Goal: Obtain resource: Download file/media

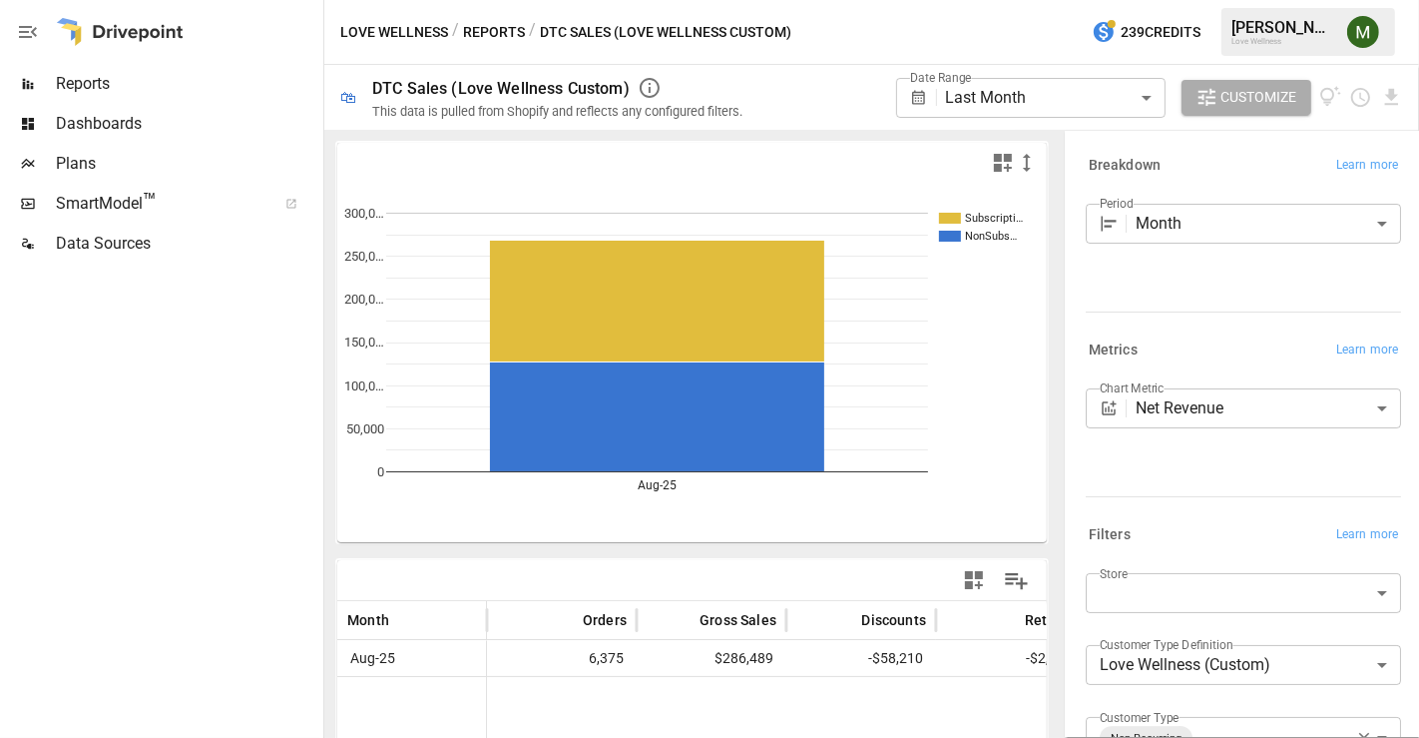
click at [1172, 0] on body "**********" at bounding box center [709, 0] width 1419 height 0
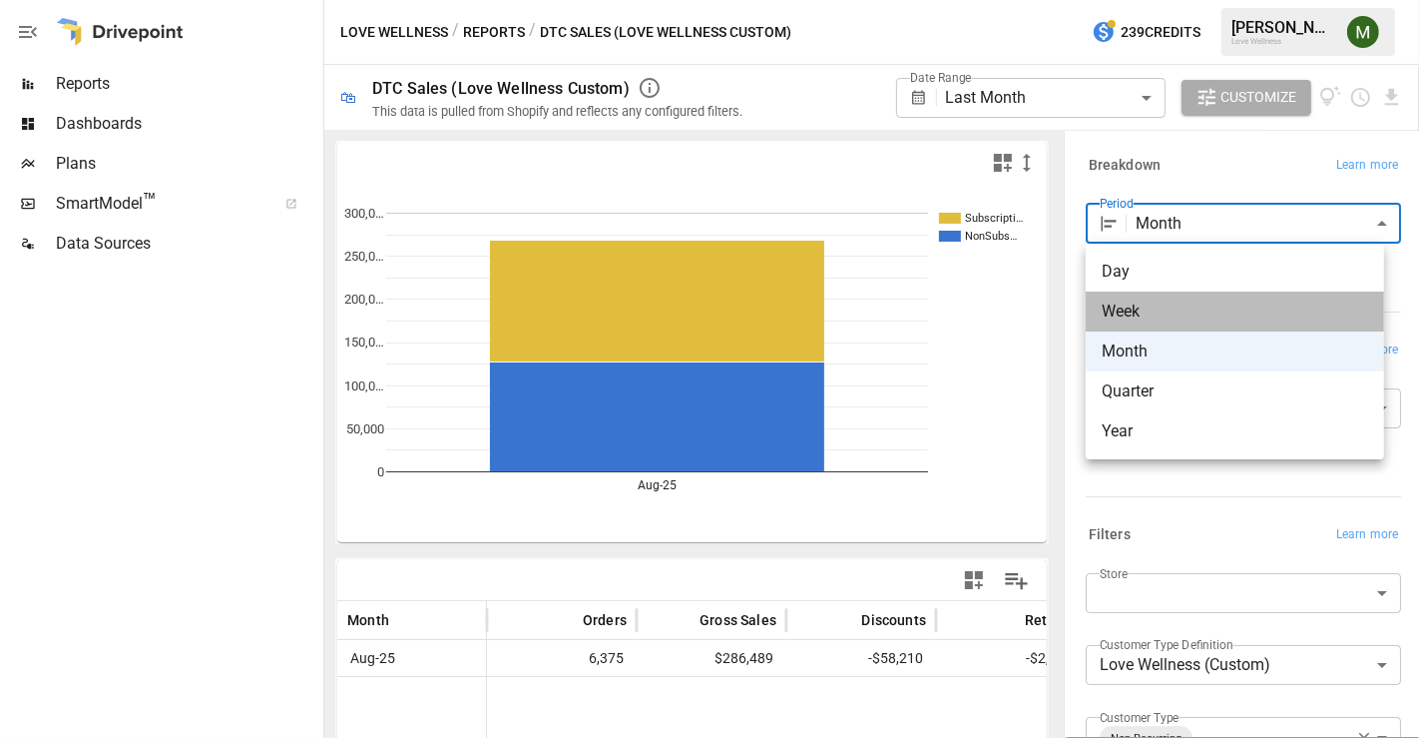
click at [1158, 304] on span "Week" at bounding box center [1235, 311] width 267 height 24
type input "****"
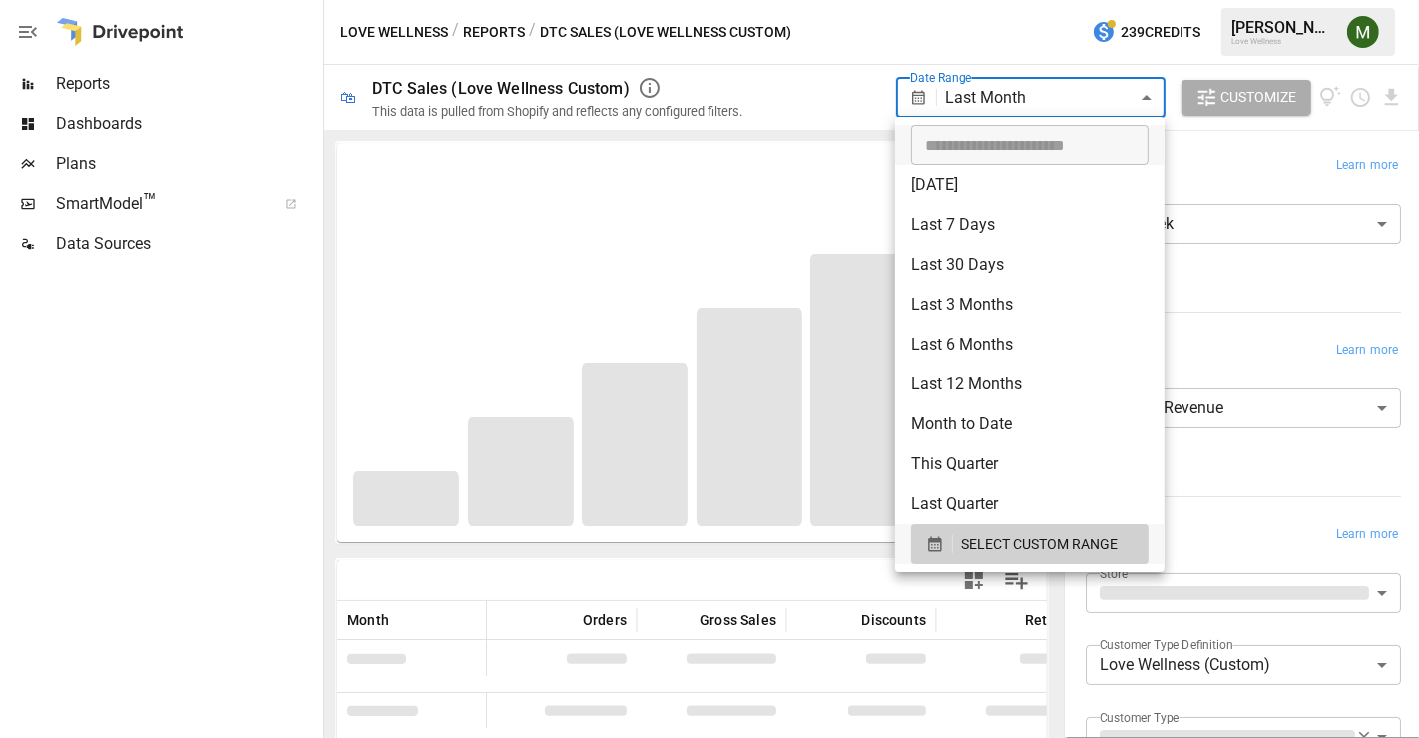
click at [1100, 0] on body "**********" at bounding box center [709, 0] width 1419 height 0
click at [936, 542] on icon "button" at bounding box center [934, 544] width 13 height 15
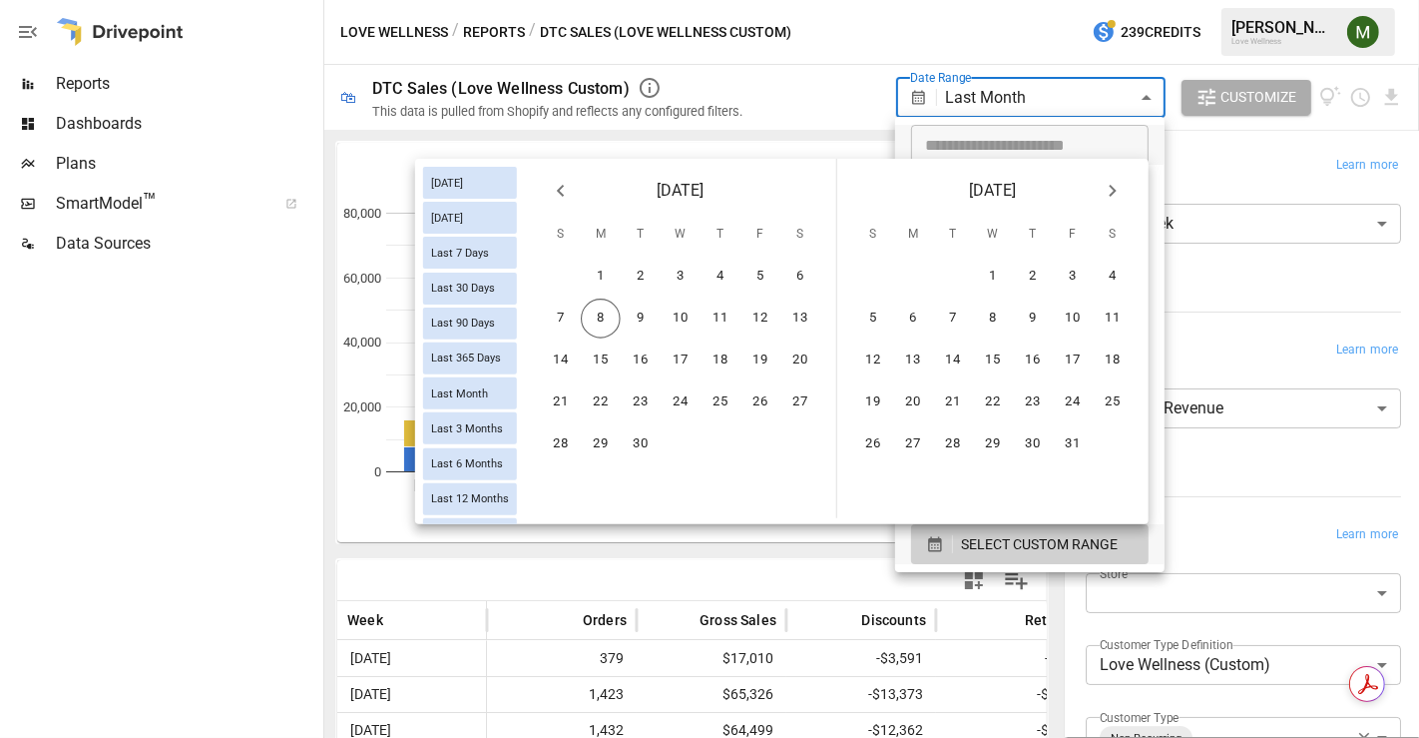
click at [564, 182] on icon "Previous month" at bounding box center [561, 191] width 24 height 24
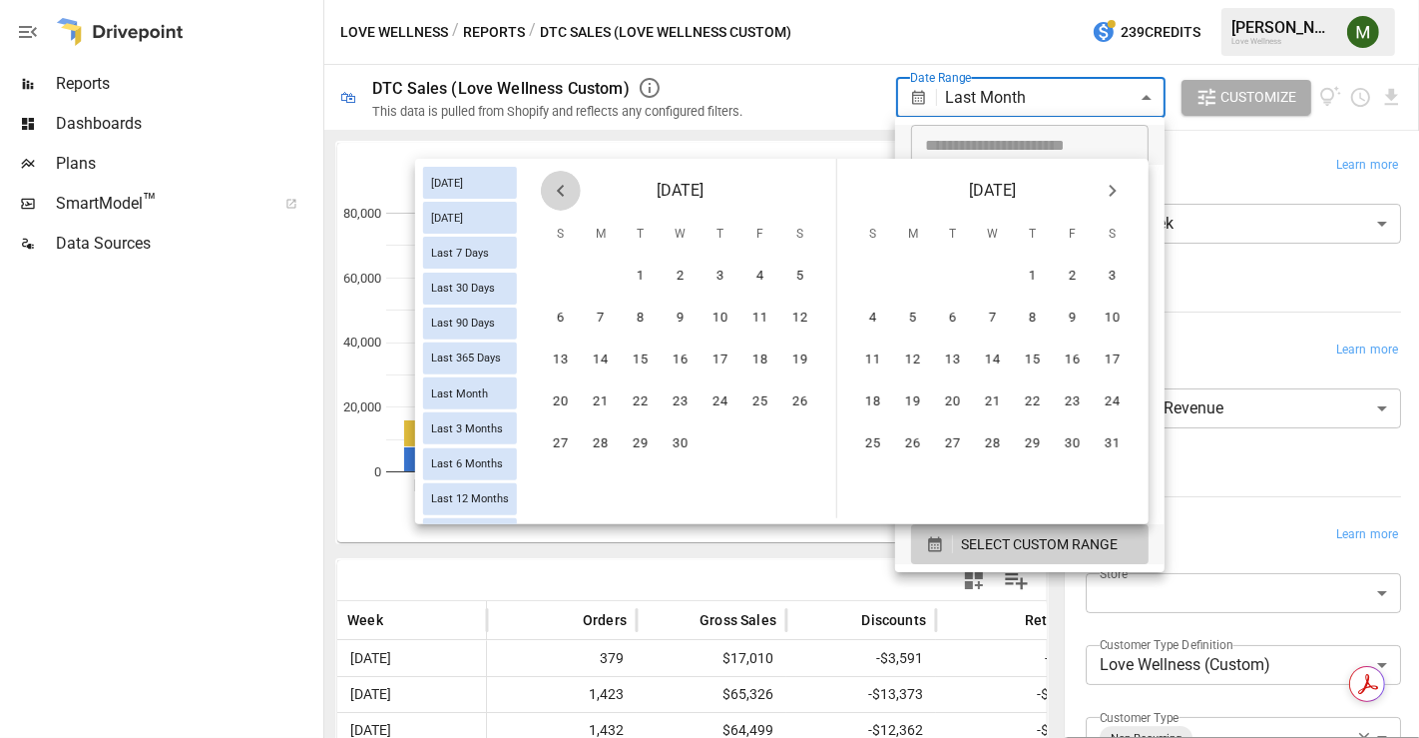
click at [564, 182] on icon "Previous month" at bounding box center [561, 191] width 24 height 24
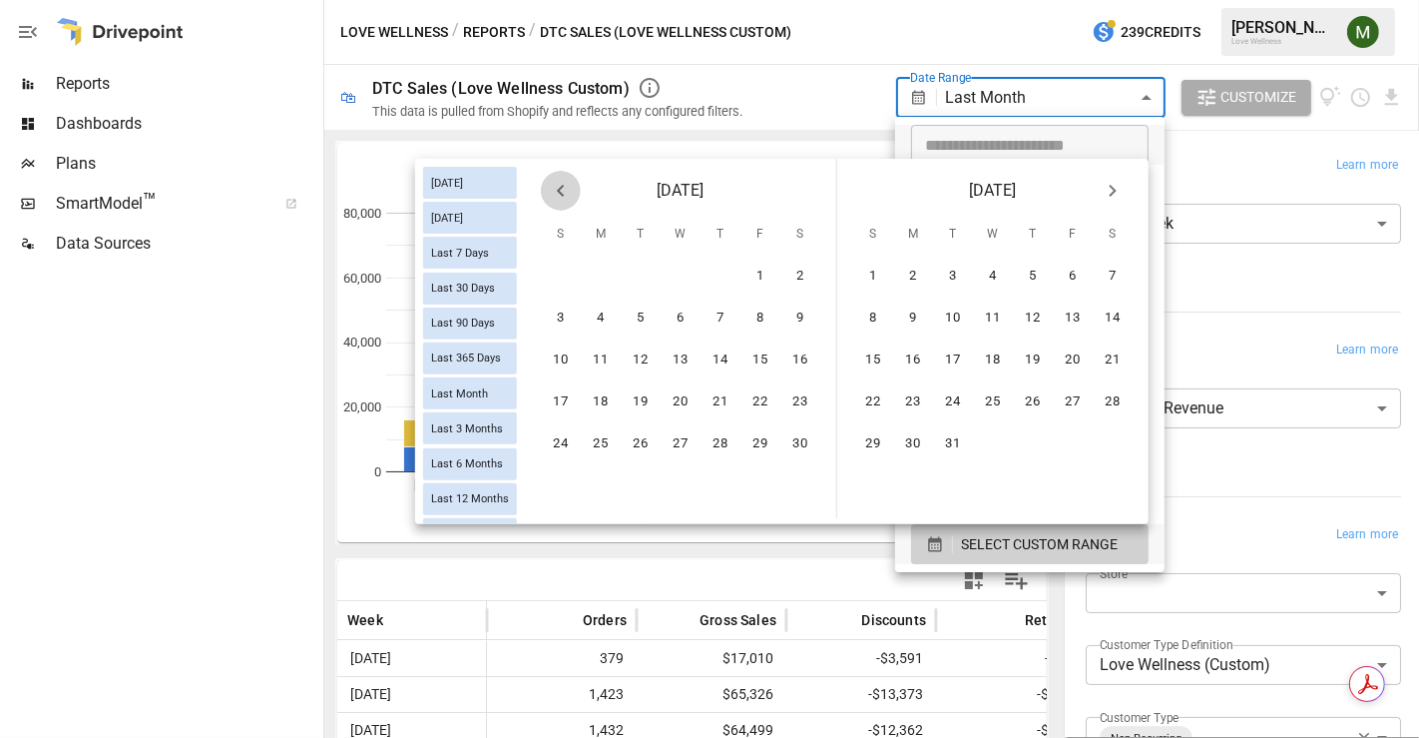
click at [564, 182] on icon "Previous month" at bounding box center [561, 191] width 24 height 24
click at [1104, 181] on icon "Next month" at bounding box center [1113, 191] width 24 height 24
click at [1103, 181] on icon "Next month" at bounding box center [1113, 191] width 24 height 24
click at [556, 193] on icon "Previous month" at bounding box center [561, 191] width 24 height 24
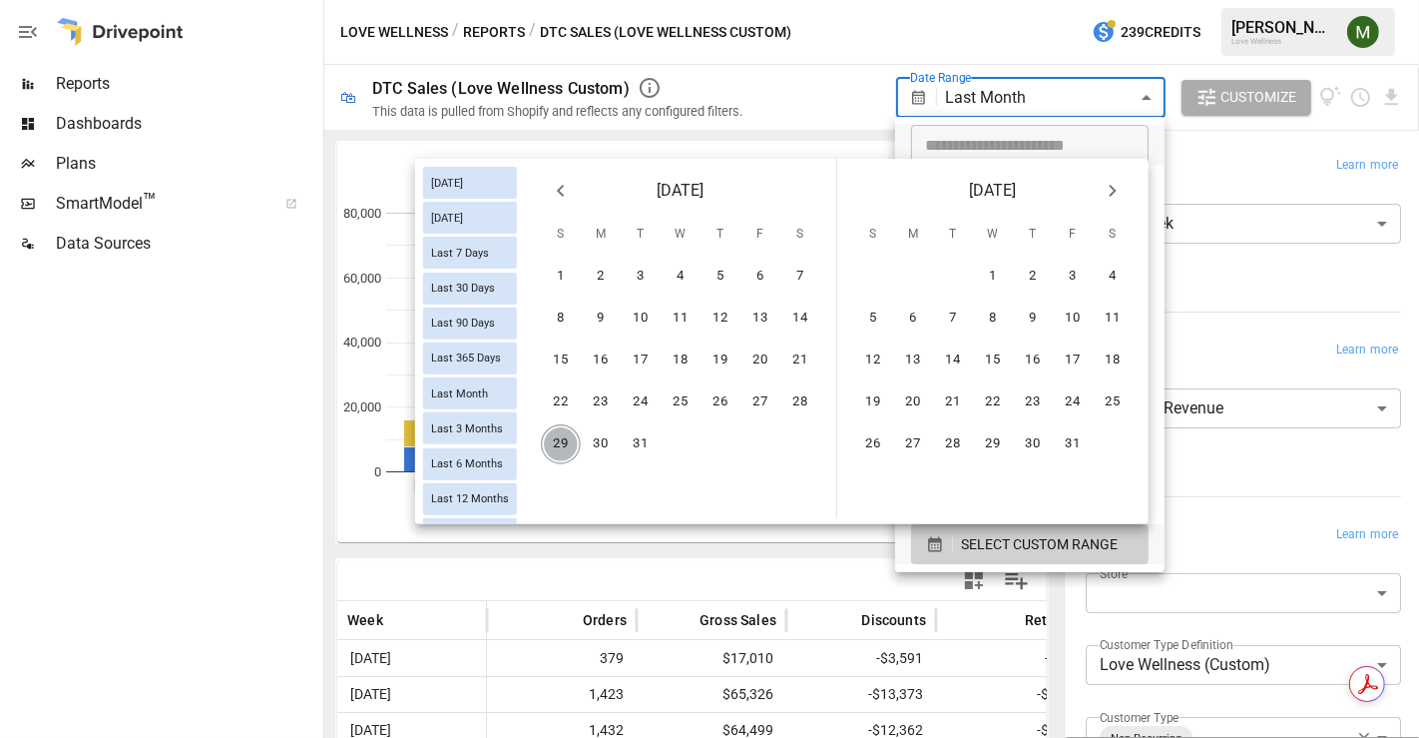
click at [564, 443] on button "29" at bounding box center [561, 444] width 40 height 40
click at [1106, 184] on icon "Next month" at bounding box center [1113, 191] width 24 height 24
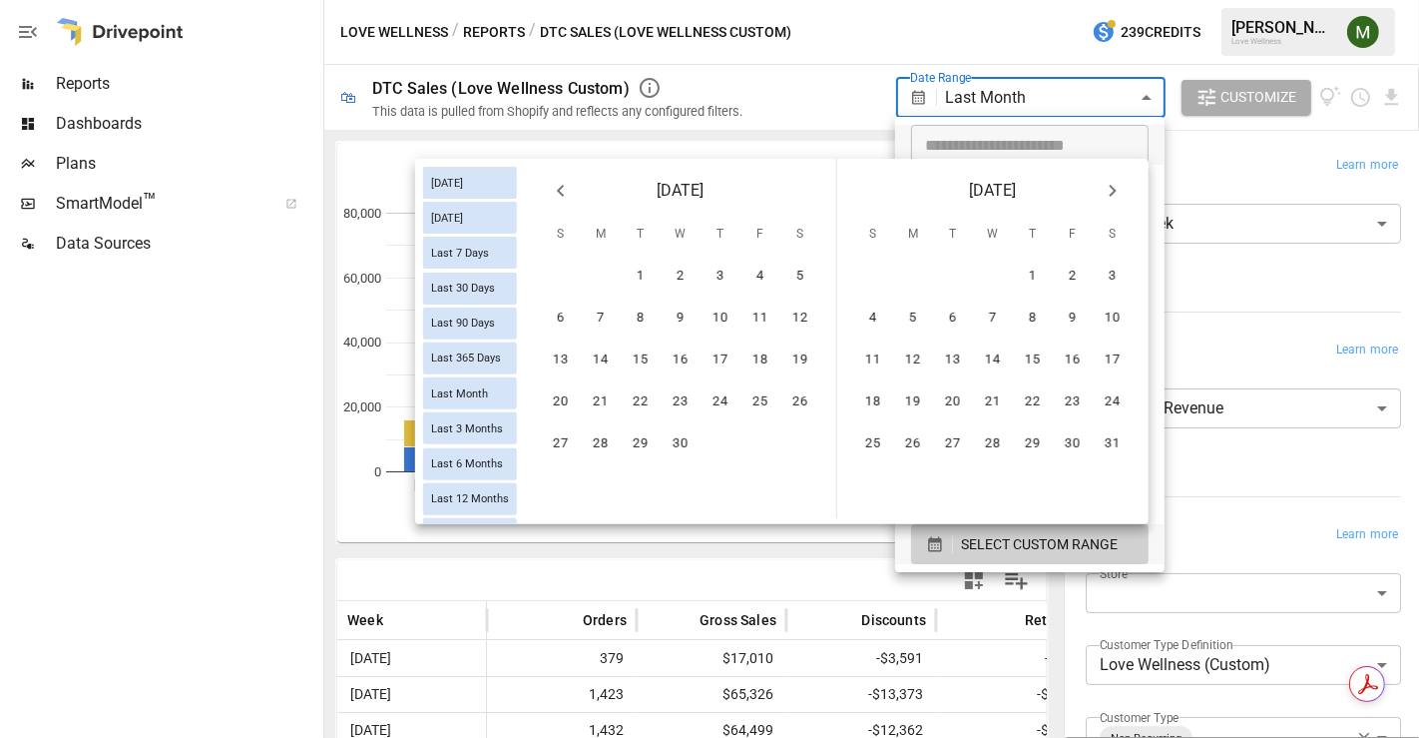
click at [1106, 184] on icon "Next month" at bounding box center [1113, 191] width 24 height 24
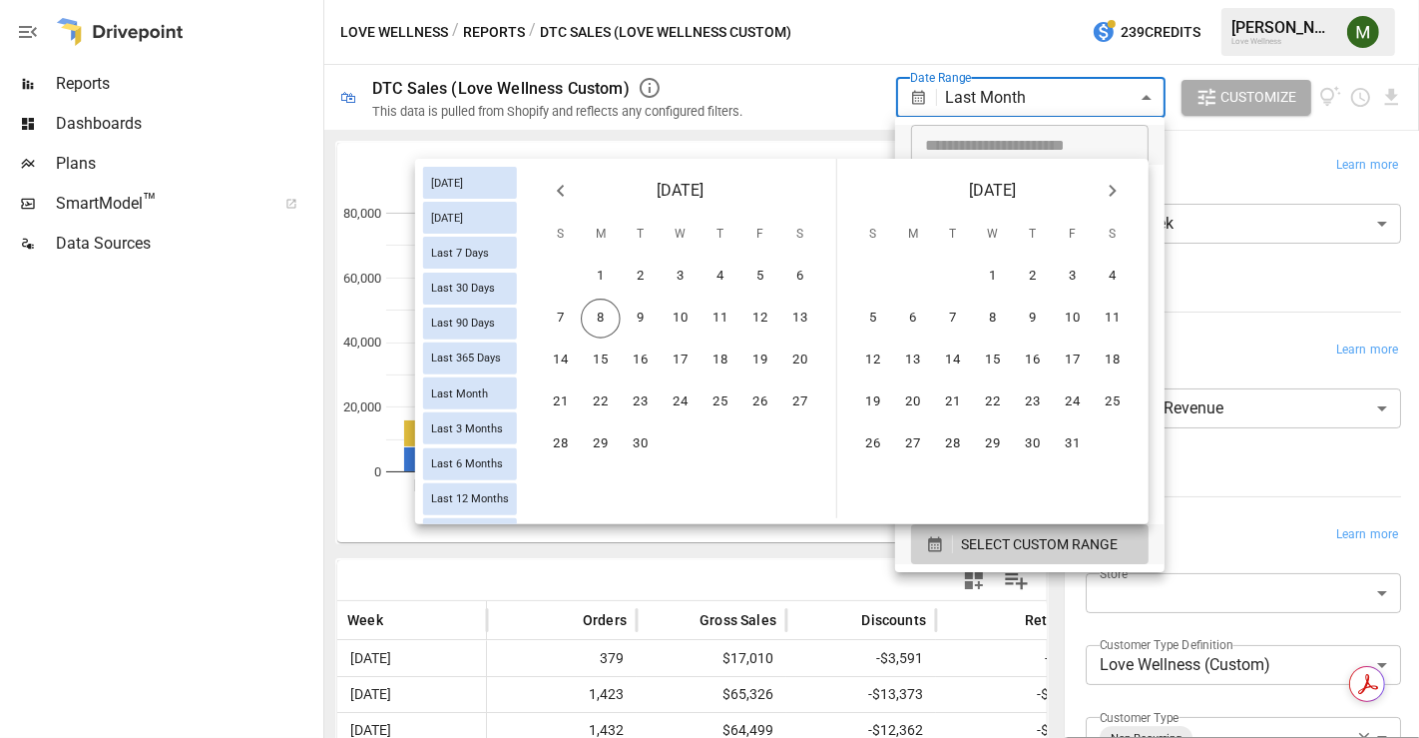
click at [567, 200] on icon "Previous month" at bounding box center [561, 191] width 24 height 24
click at [1108, 277] on button "6" at bounding box center [1113, 277] width 40 height 40
type input "******"
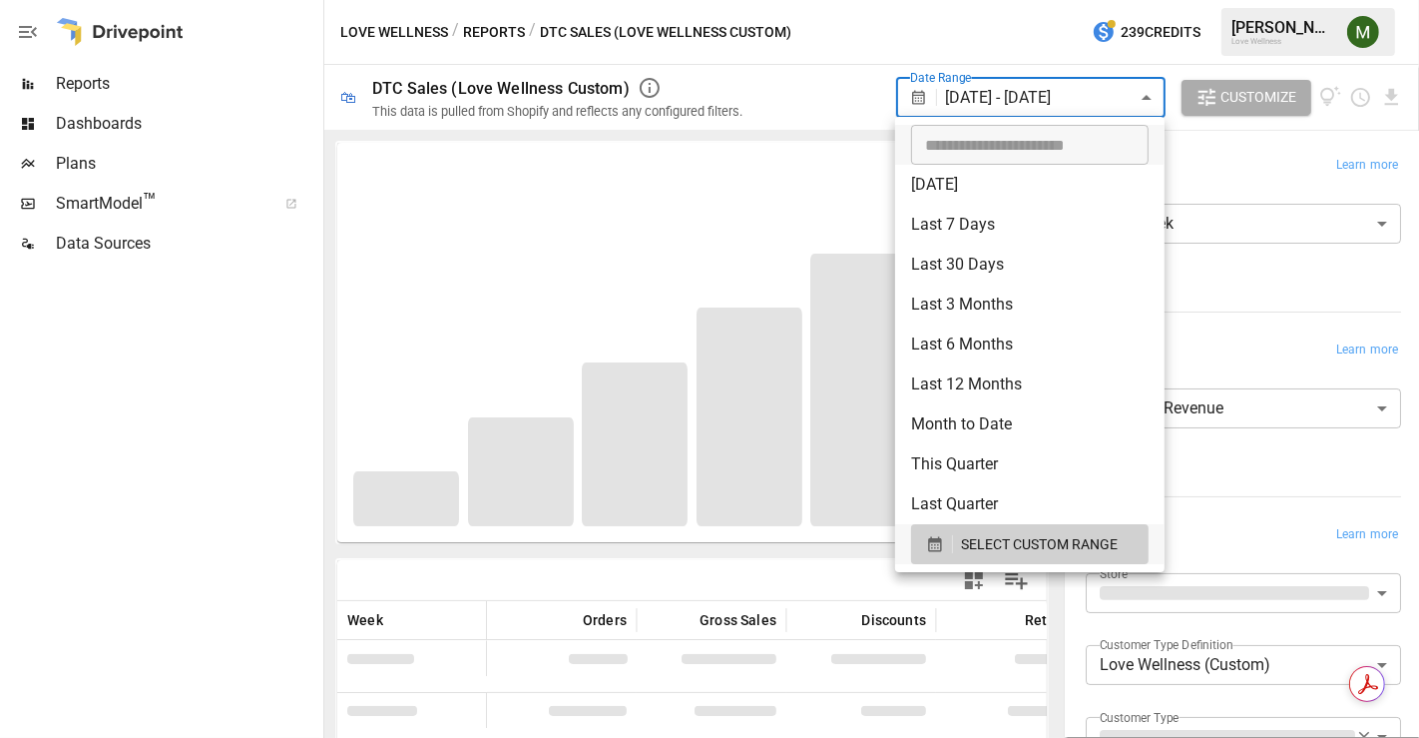
click at [800, 161] on div at bounding box center [709, 369] width 1419 height 738
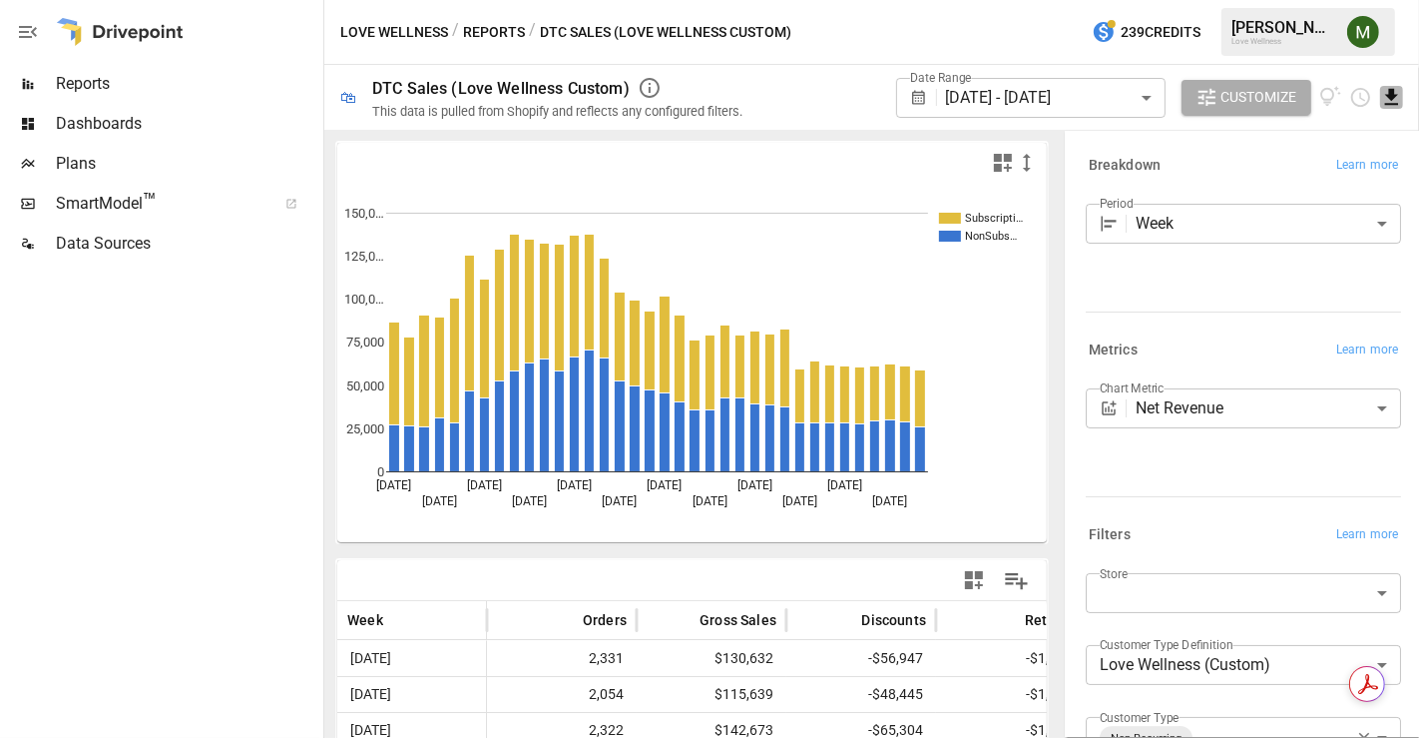
click at [1386, 98] on icon "Download report" at bounding box center [1392, 97] width 23 height 23
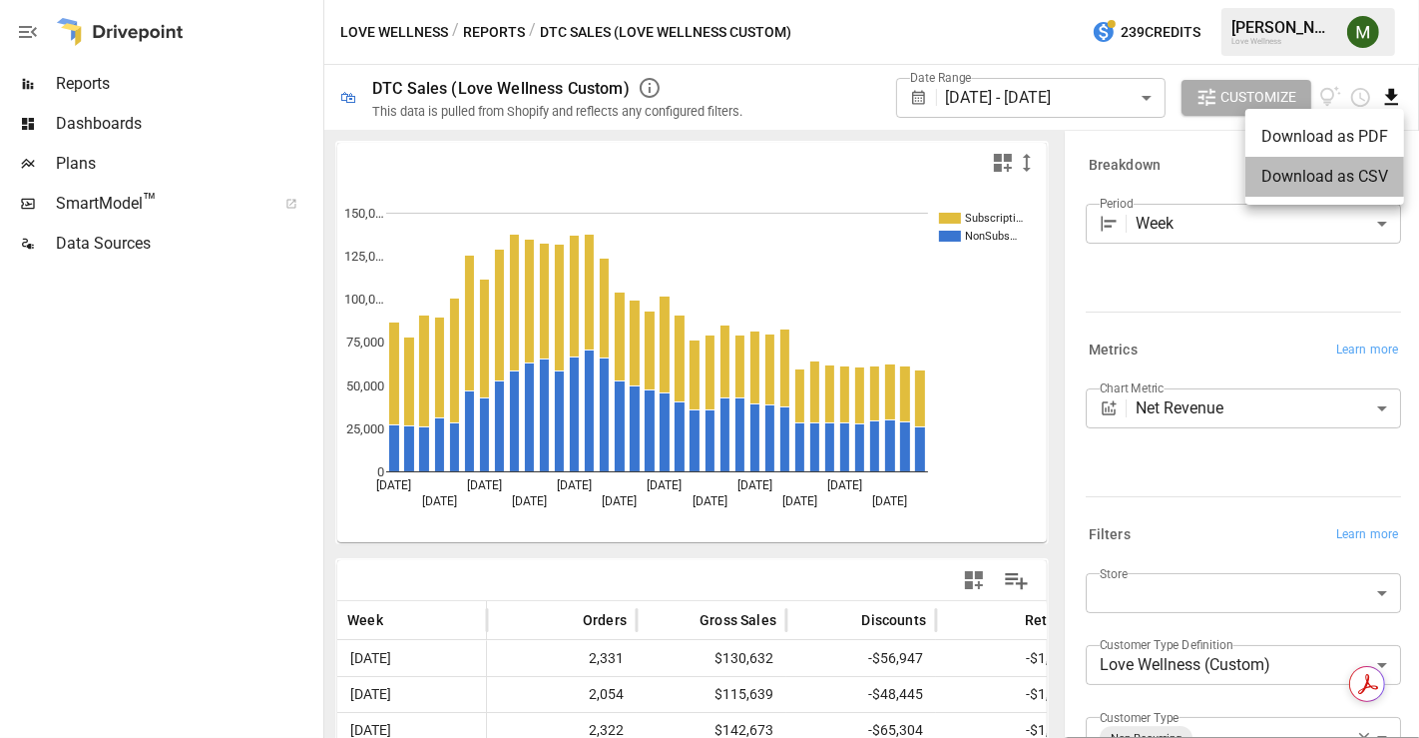
click at [1336, 175] on li "Download as CSV" at bounding box center [1325, 177] width 159 height 40
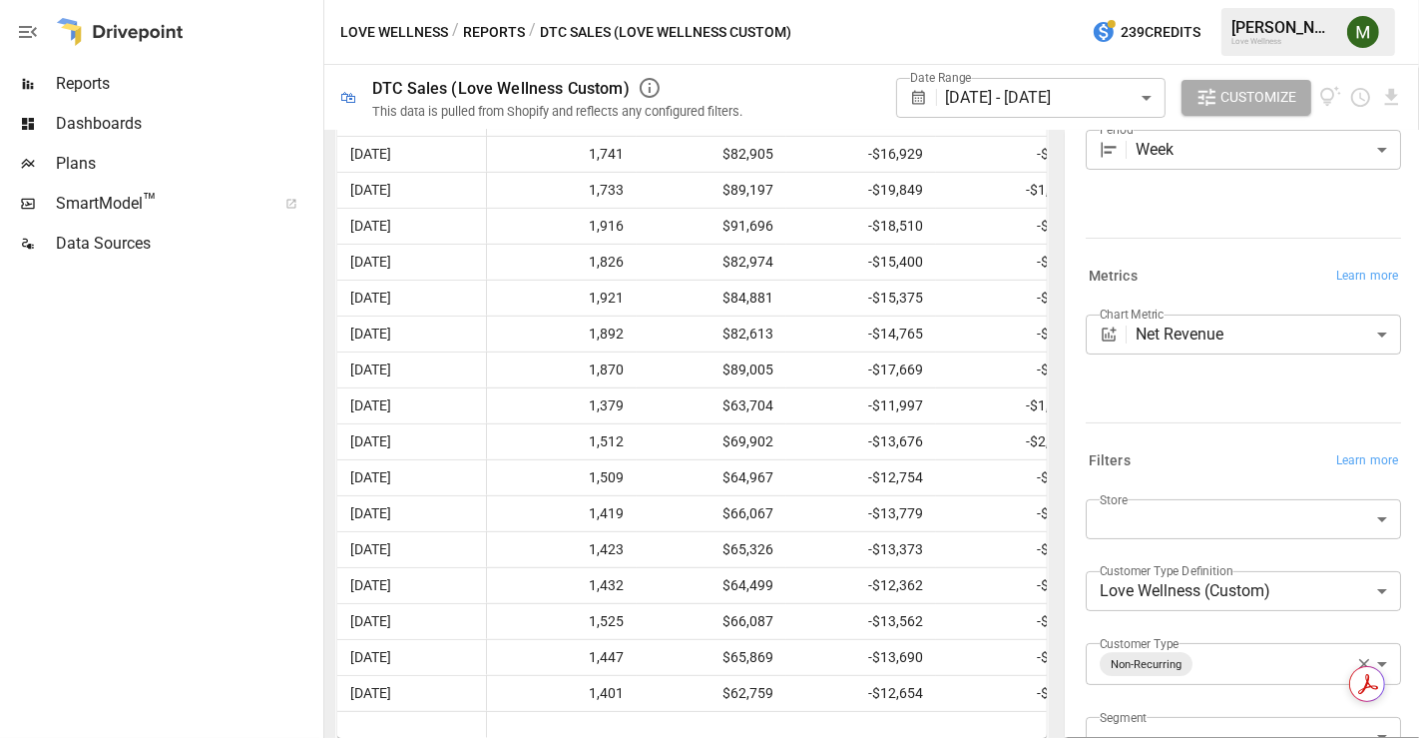
scroll to position [200, 0]
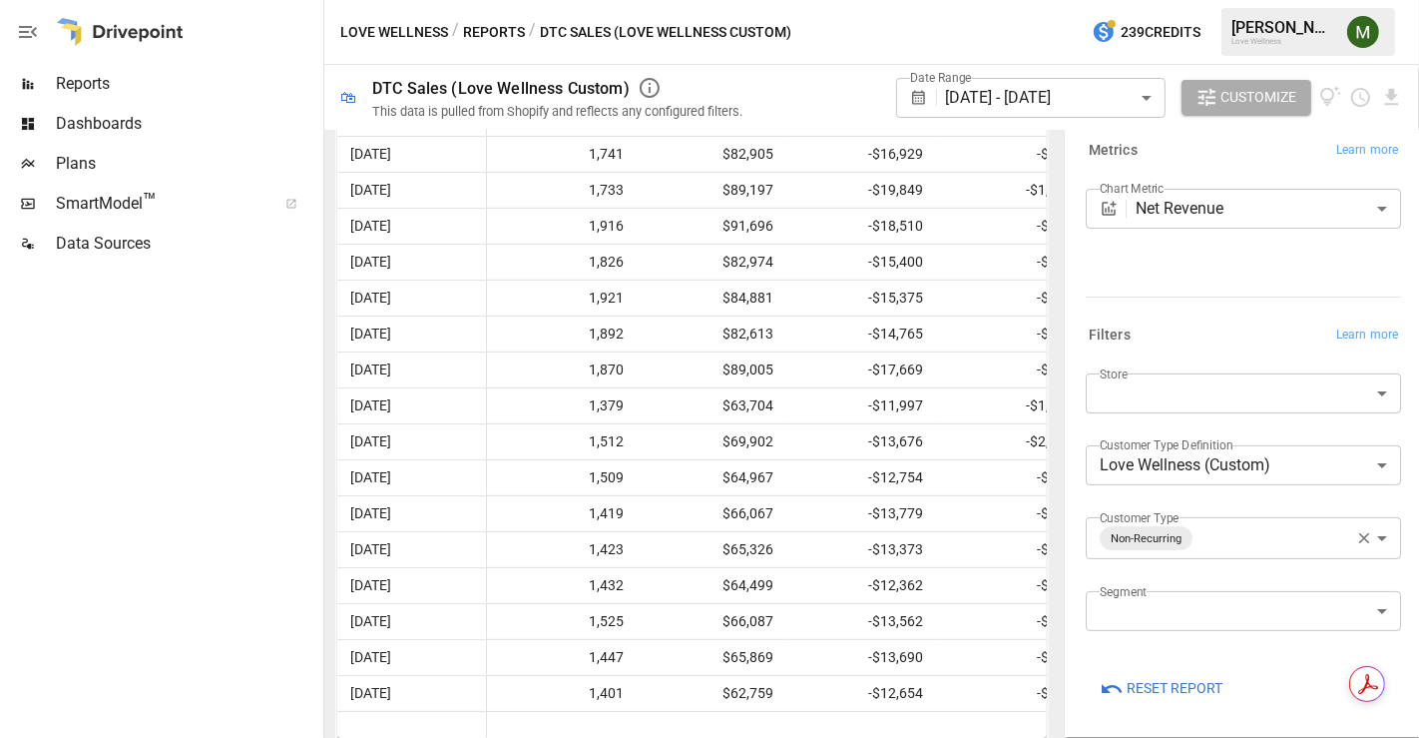
click at [1206, 0] on body "Reports Dashboards Plans SmartModel ™ Data Sources Love Wellness / Reports / DT…" at bounding box center [709, 0] width 1419 height 0
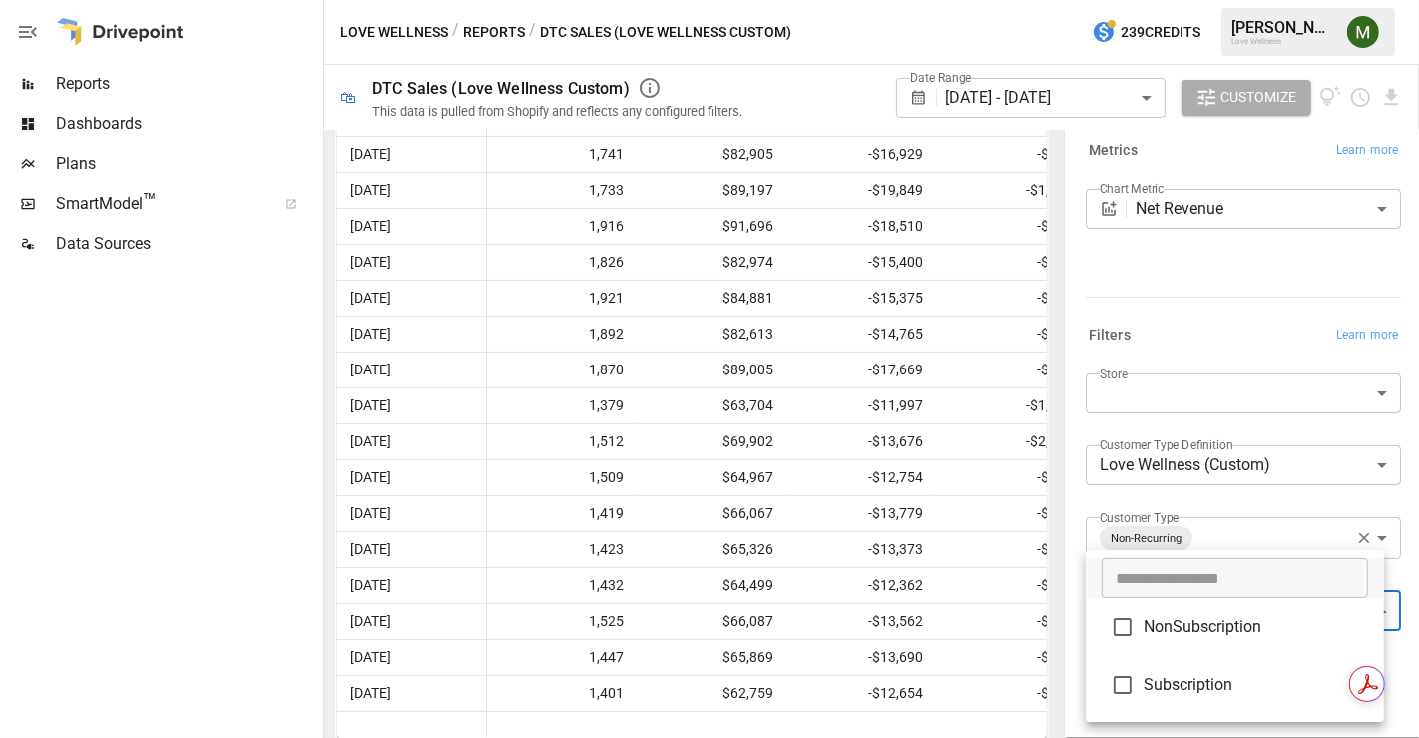
click at [1198, 626] on span "NonSubscription" at bounding box center [1256, 627] width 225 height 24
type input "**********"
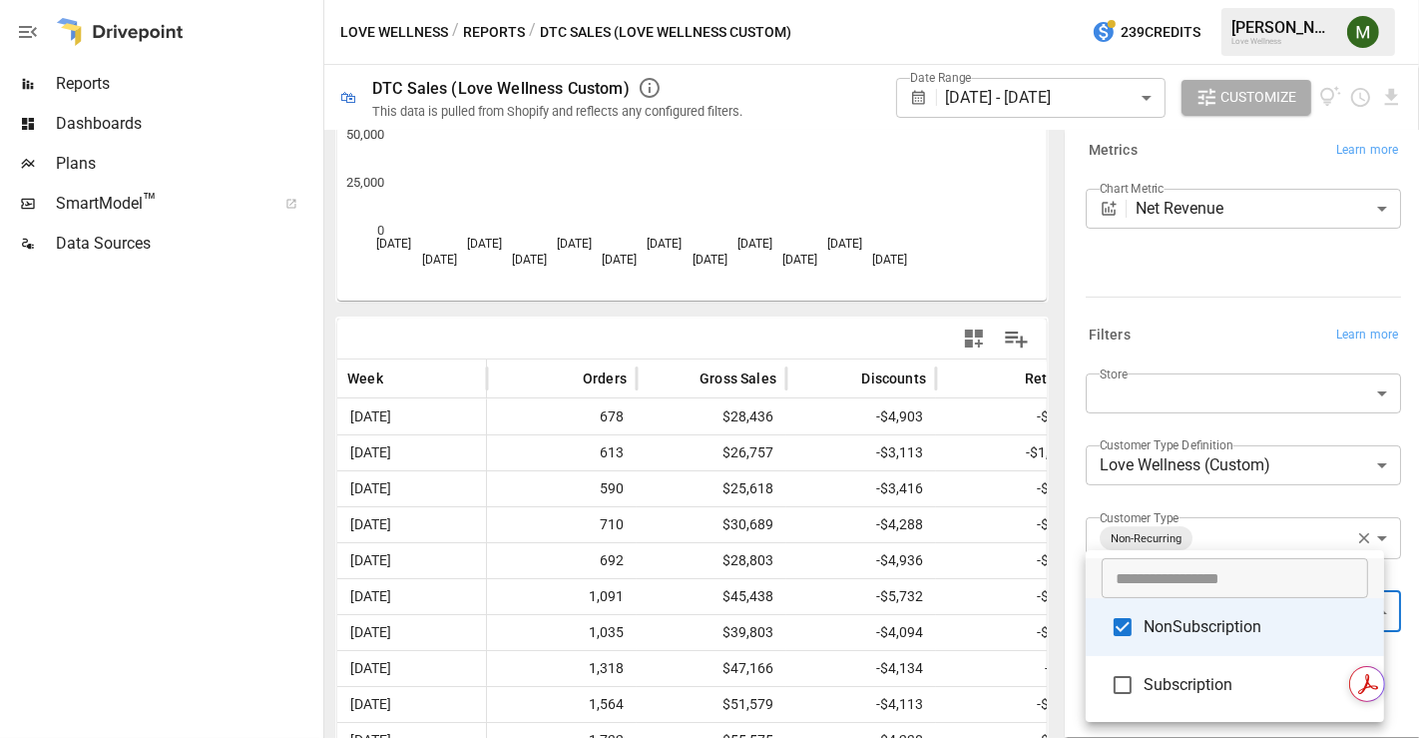
scroll to position [1223, 0]
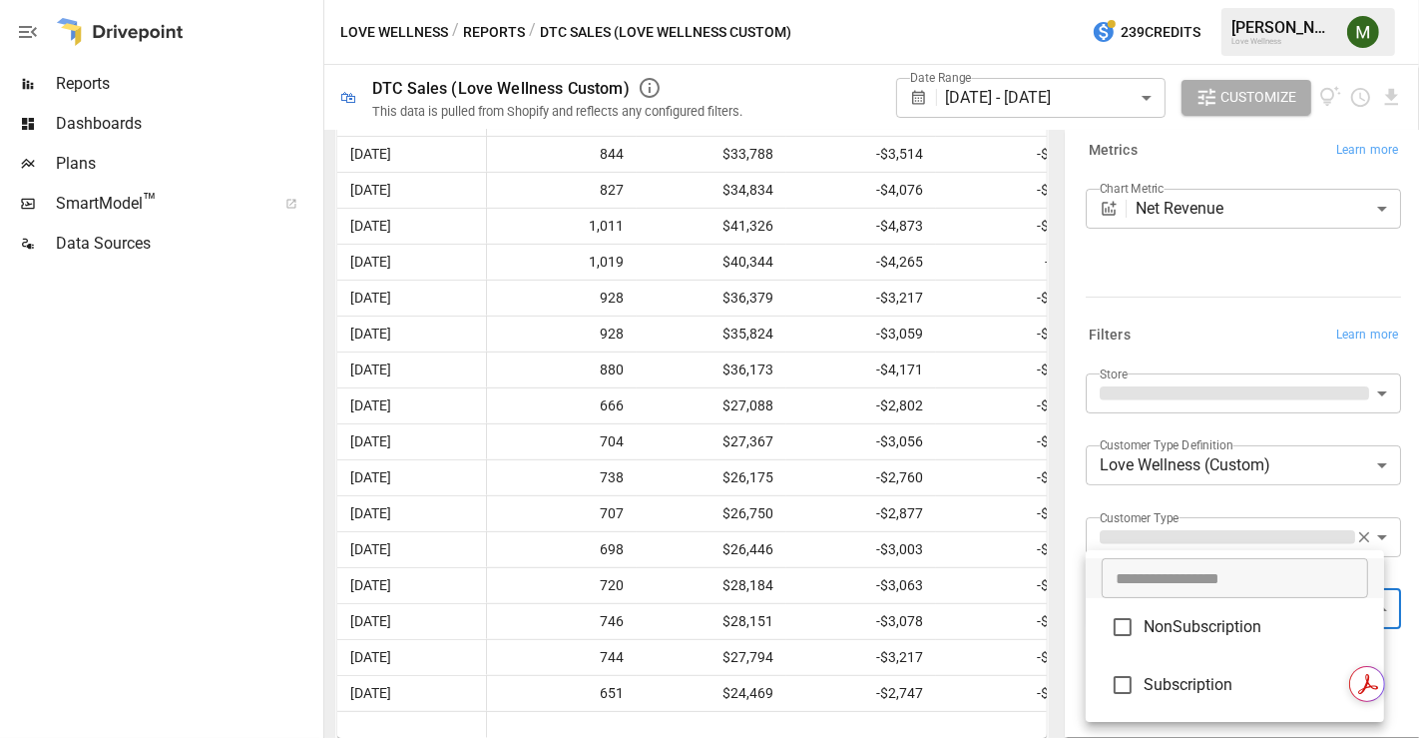
scroll to position [200, 0]
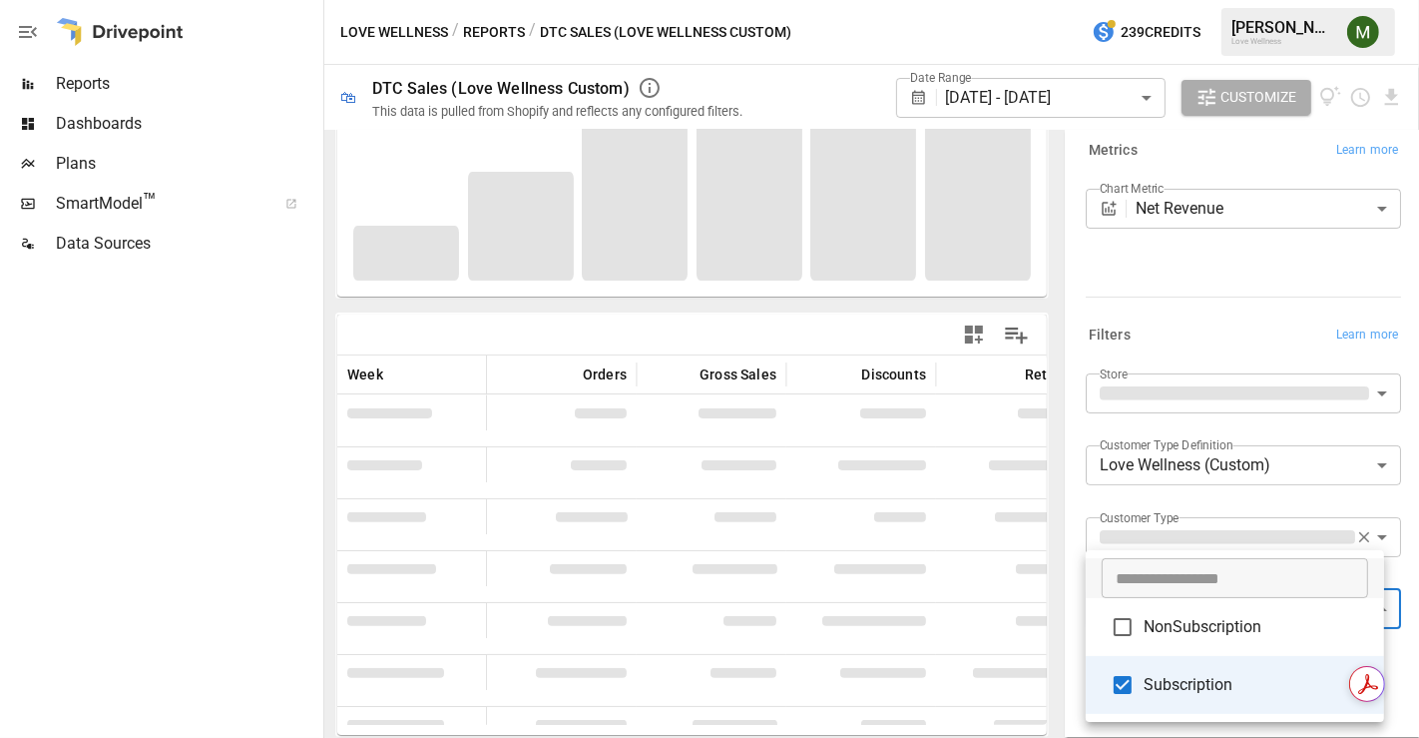
type input "**********"
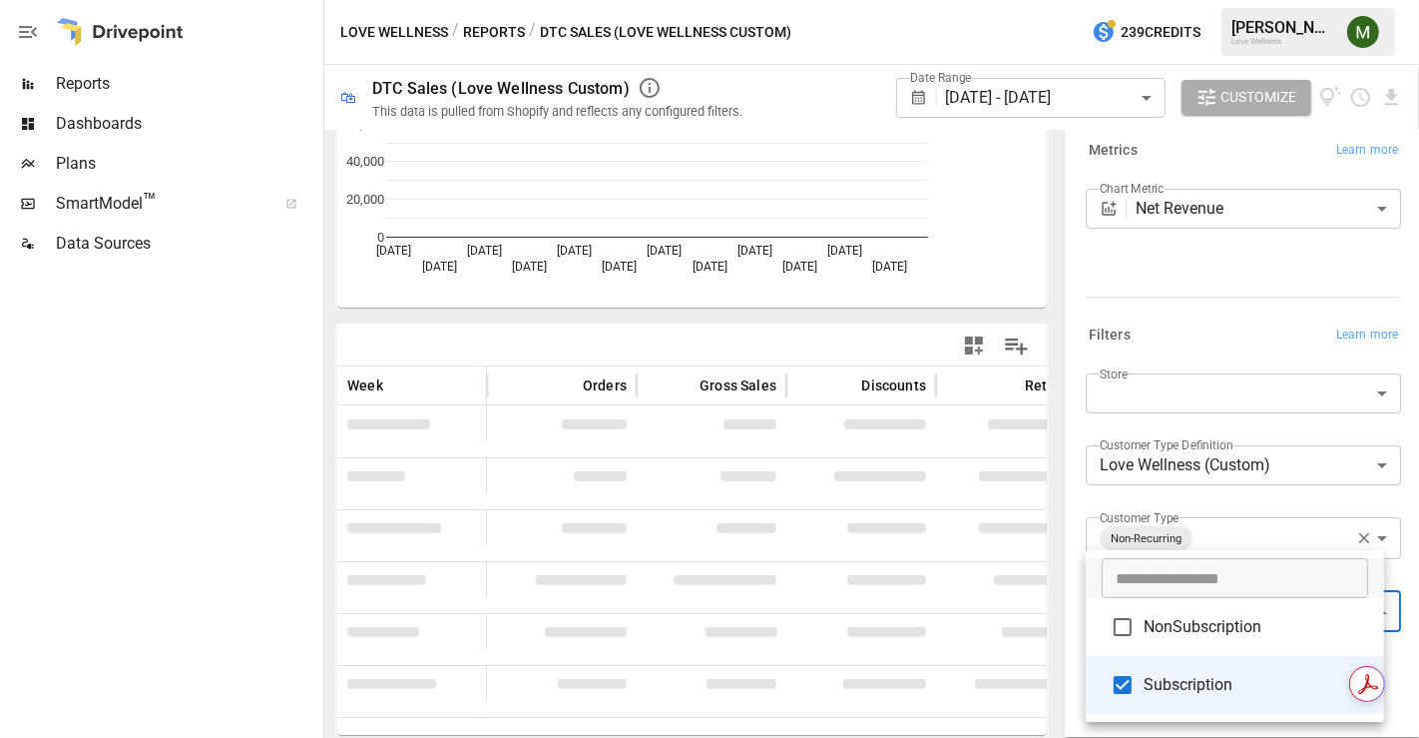
scroll to position [1223, 0]
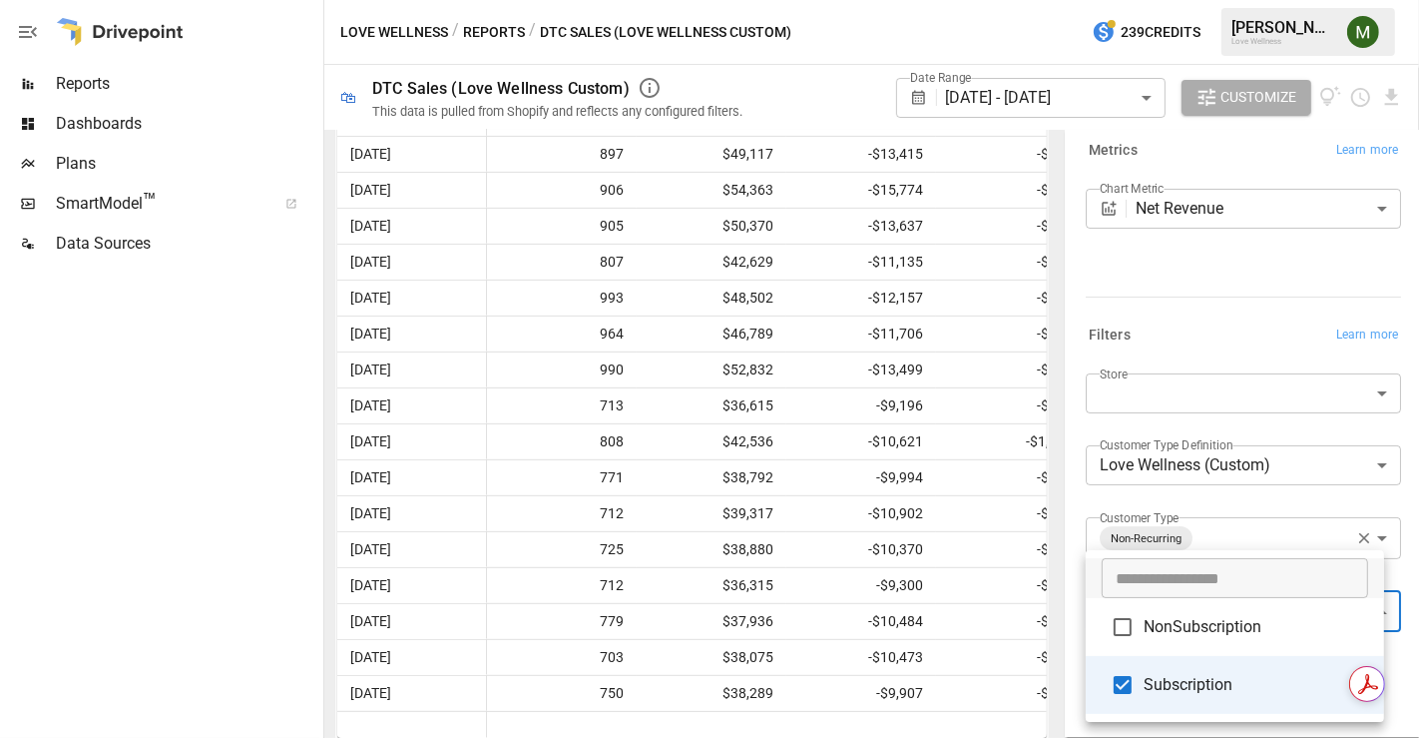
click at [1055, 440] on div at bounding box center [709, 369] width 1419 height 738
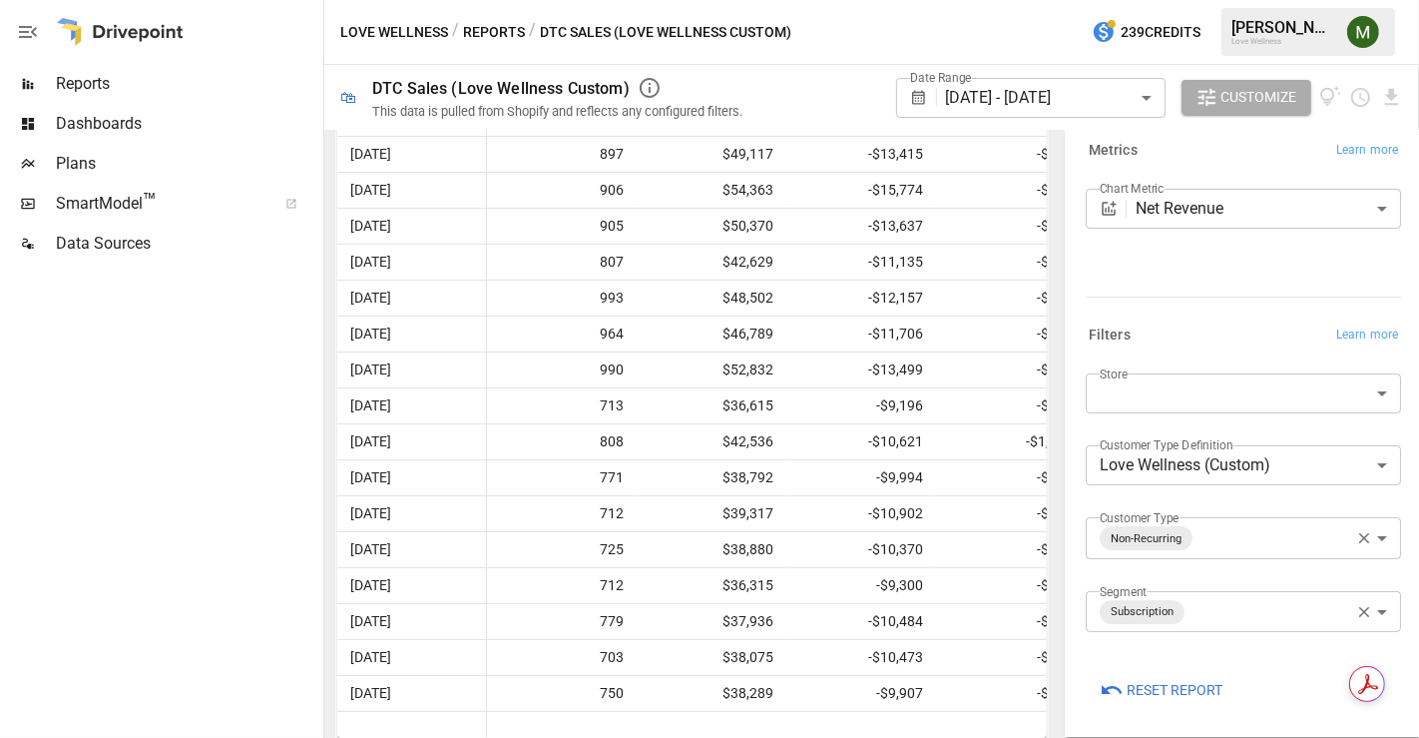
scroll to position [0, 0]
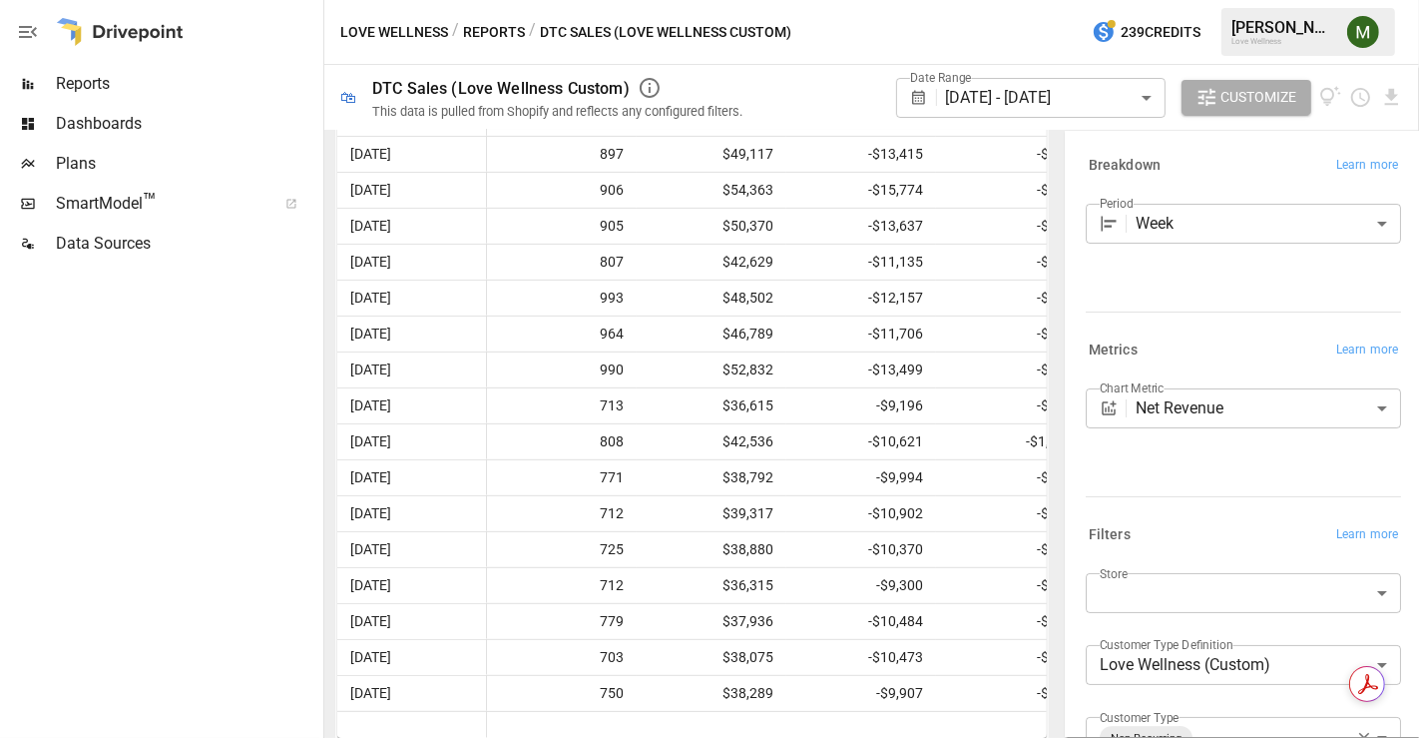
click at [1206, 0] on body "Reports Dashboards Plans SmartModel ™ Data Sources Love Wellness / Reports / DT…" at bounding box center [709, 0] width 1419 height 0
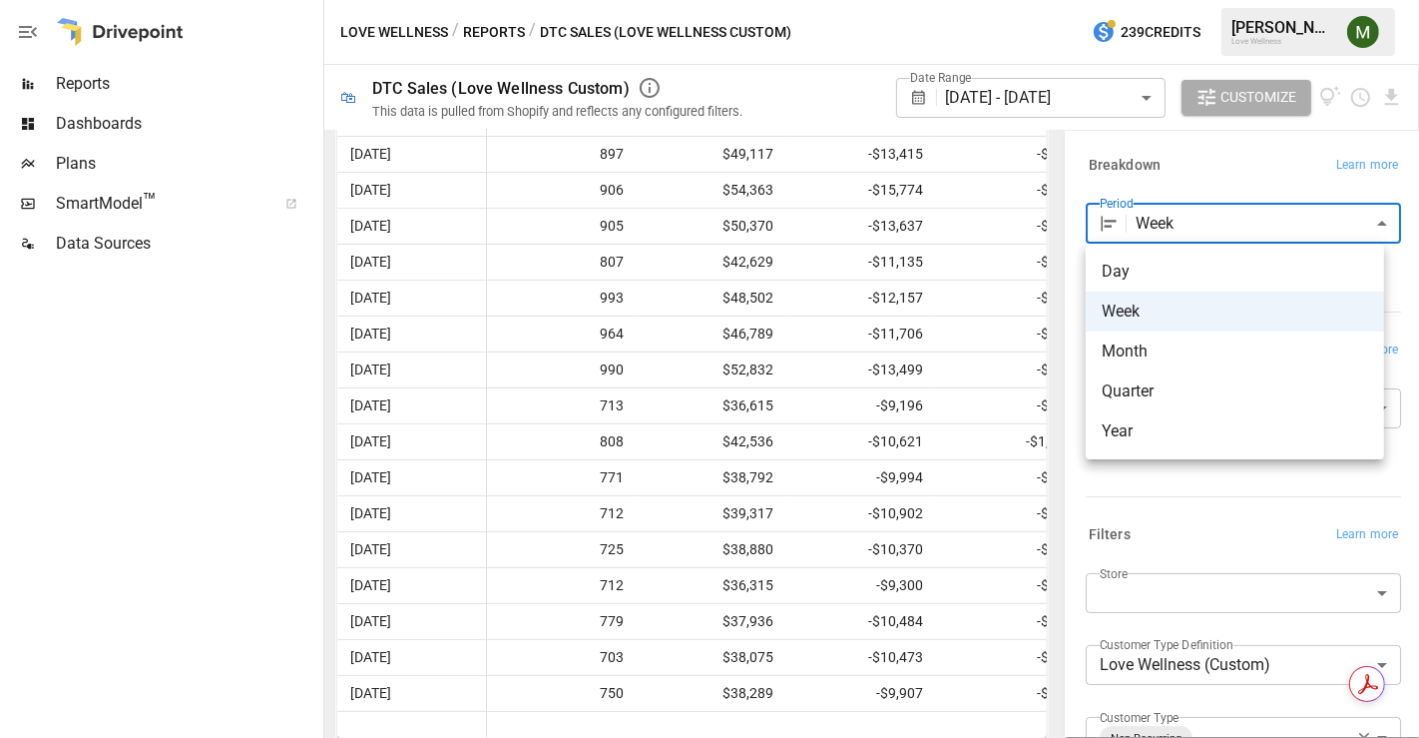
click at [1184, 343] on span "Month" at bounding box center [1235, 351] width 267 height 24
type input "*****"
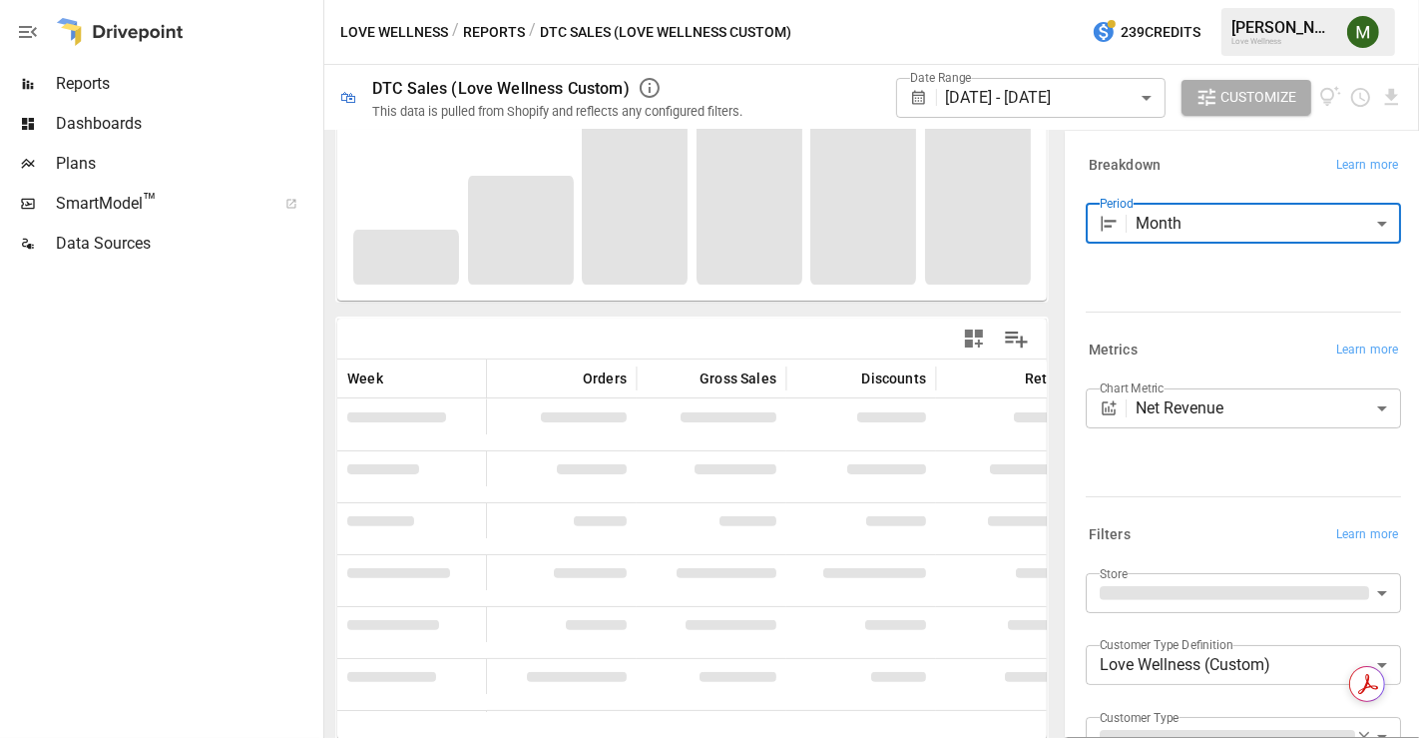
scroll to position [287, 0]
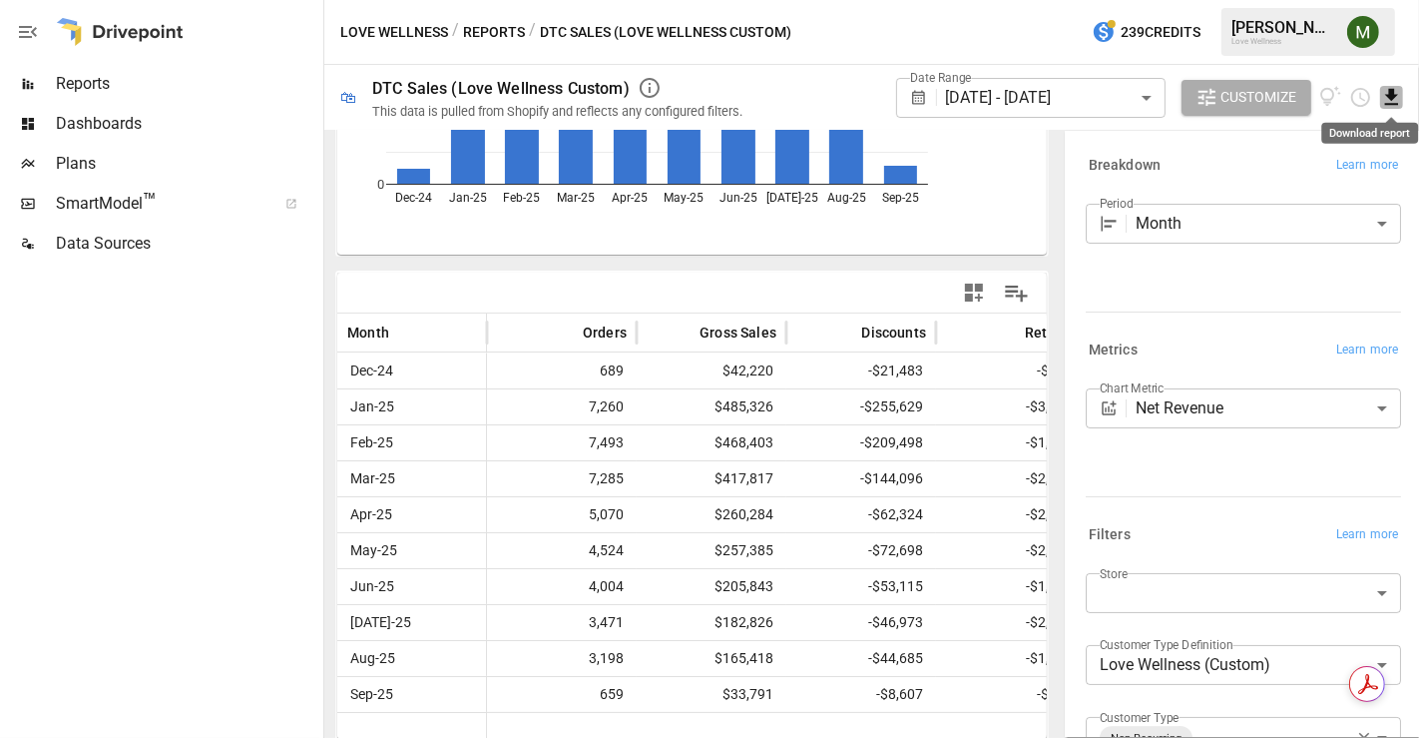
click at [1386, 90] on icon "Download report" at bounding box center [1392, 97] width 23 height 23
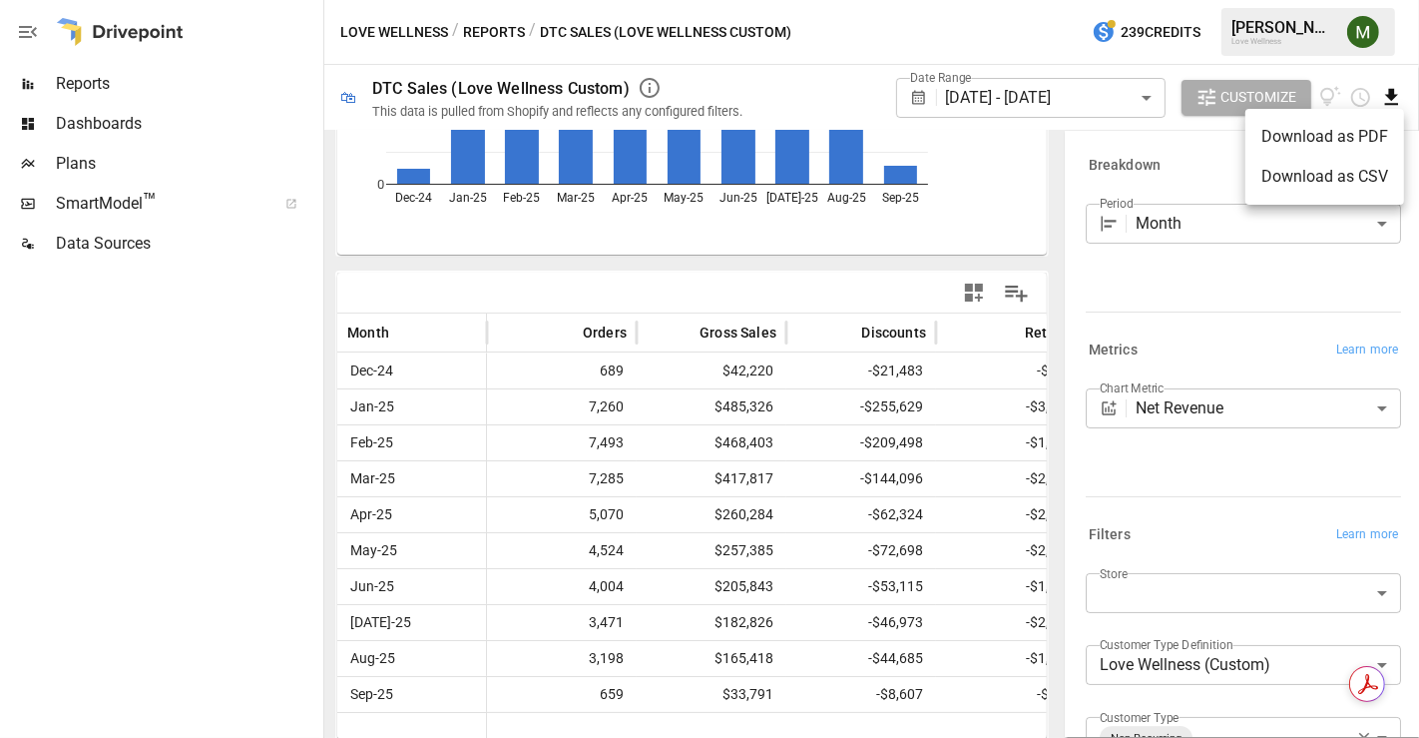
click at [1360, 178] on li "Download as CSV" at bounding box center [1325, 177] width 159 height 40
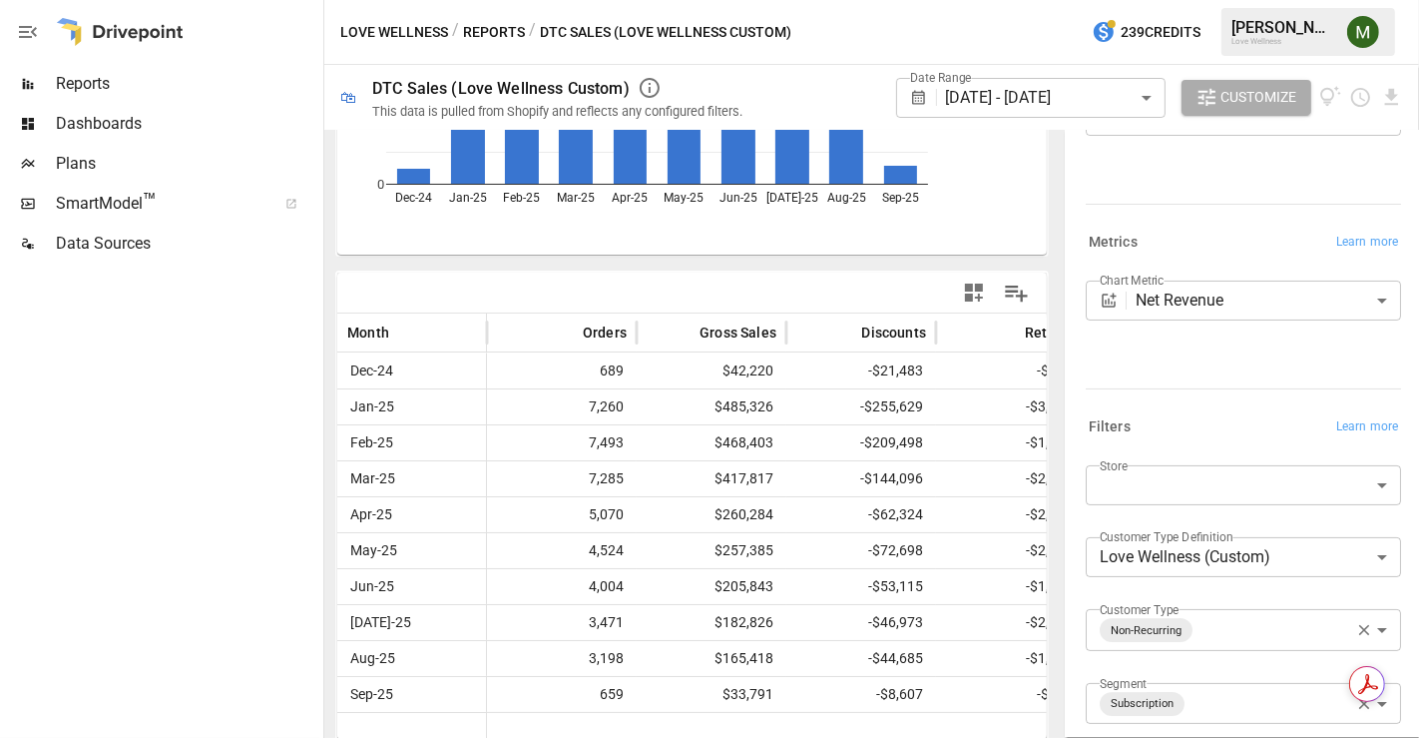
scroll to position [202, 0]
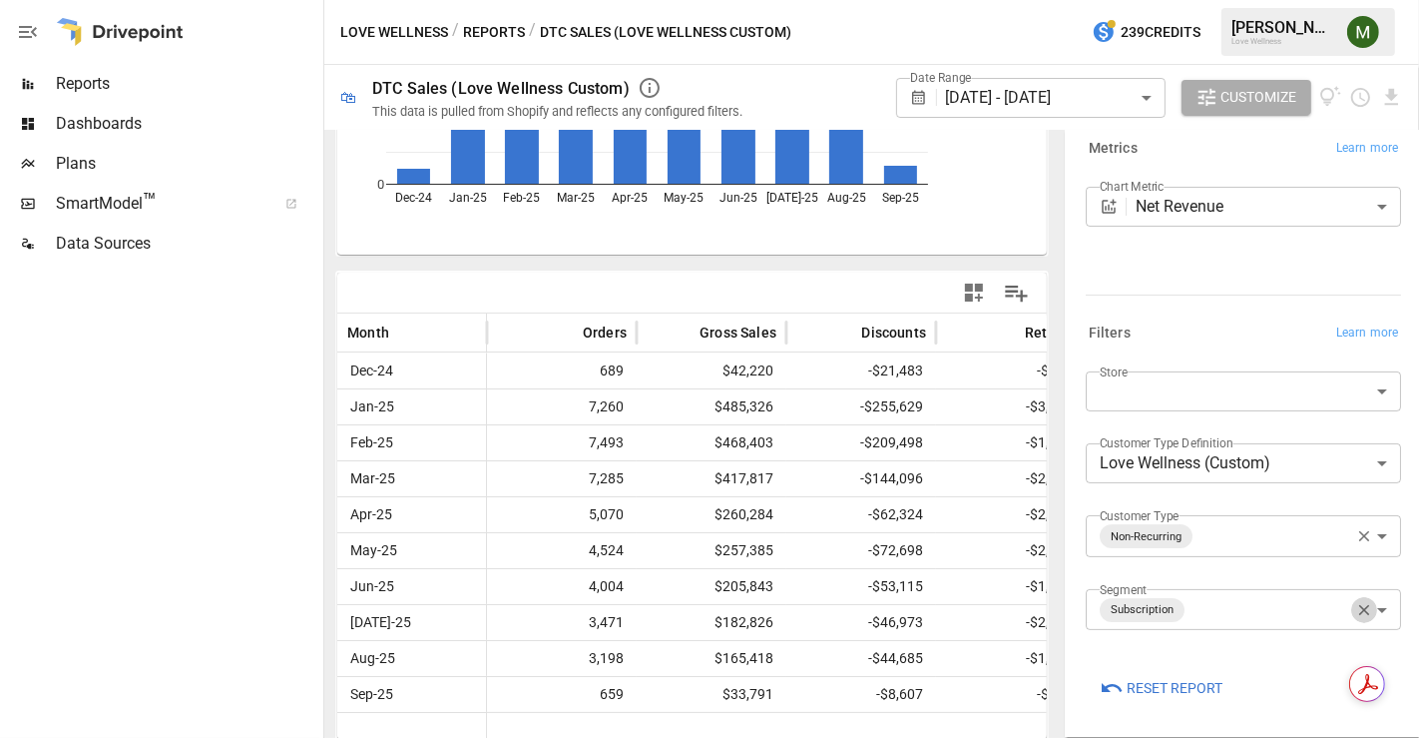
click at [1356, 610] on icon "button" at bounding box center [1365, 610] width 18 height 18
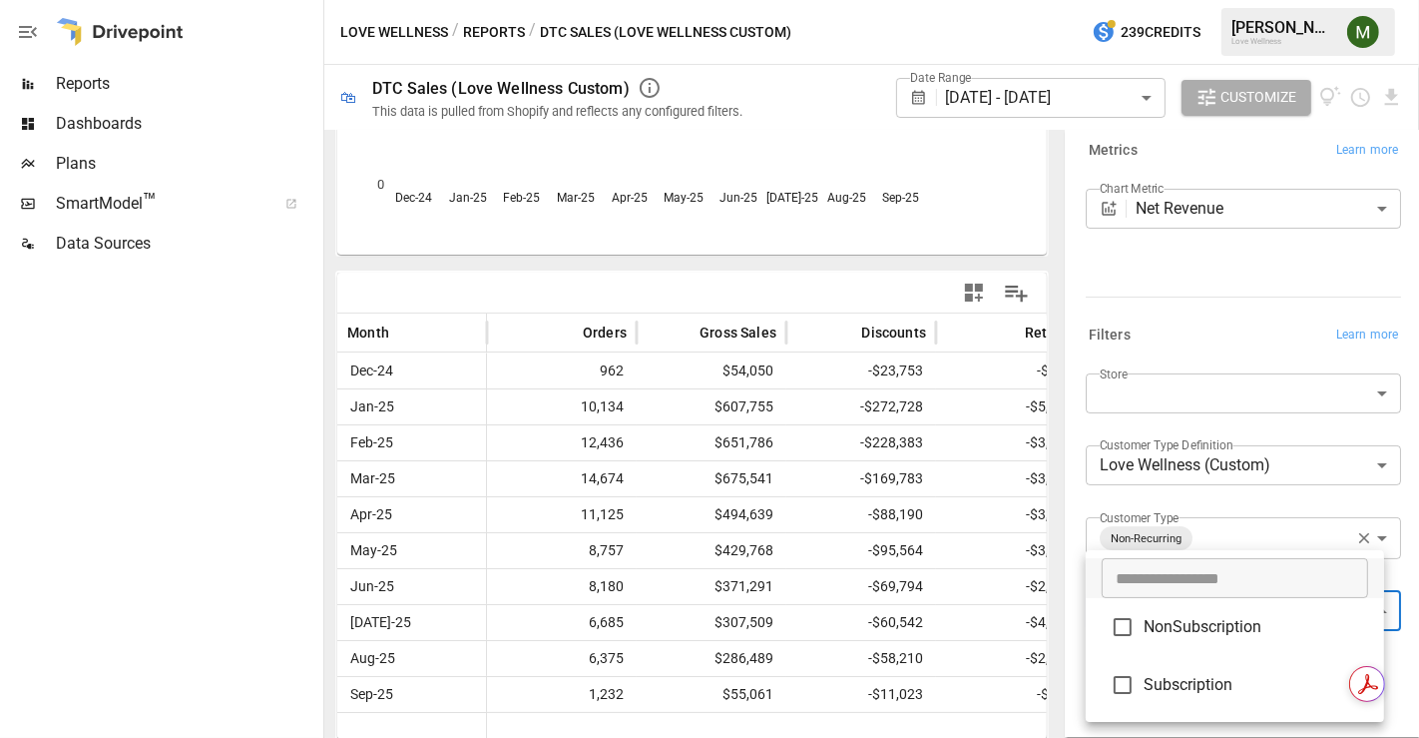
scroll to position [287, 0]
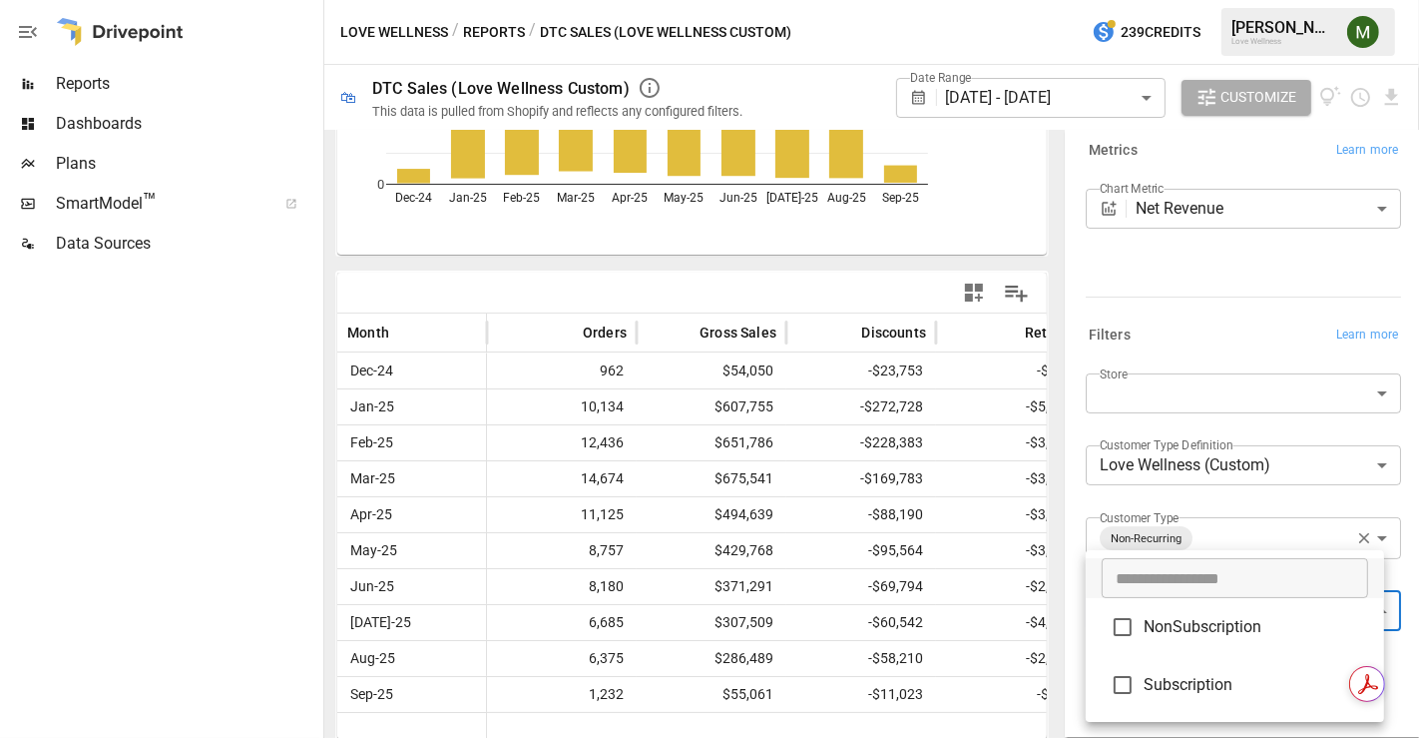
click at [1364, 0] on body "Reports Dashboards Plans SmartModel ™ Data Sources Love Wellness / Reports / DT…" at bounding box center [709, 0] width 1419 height 0
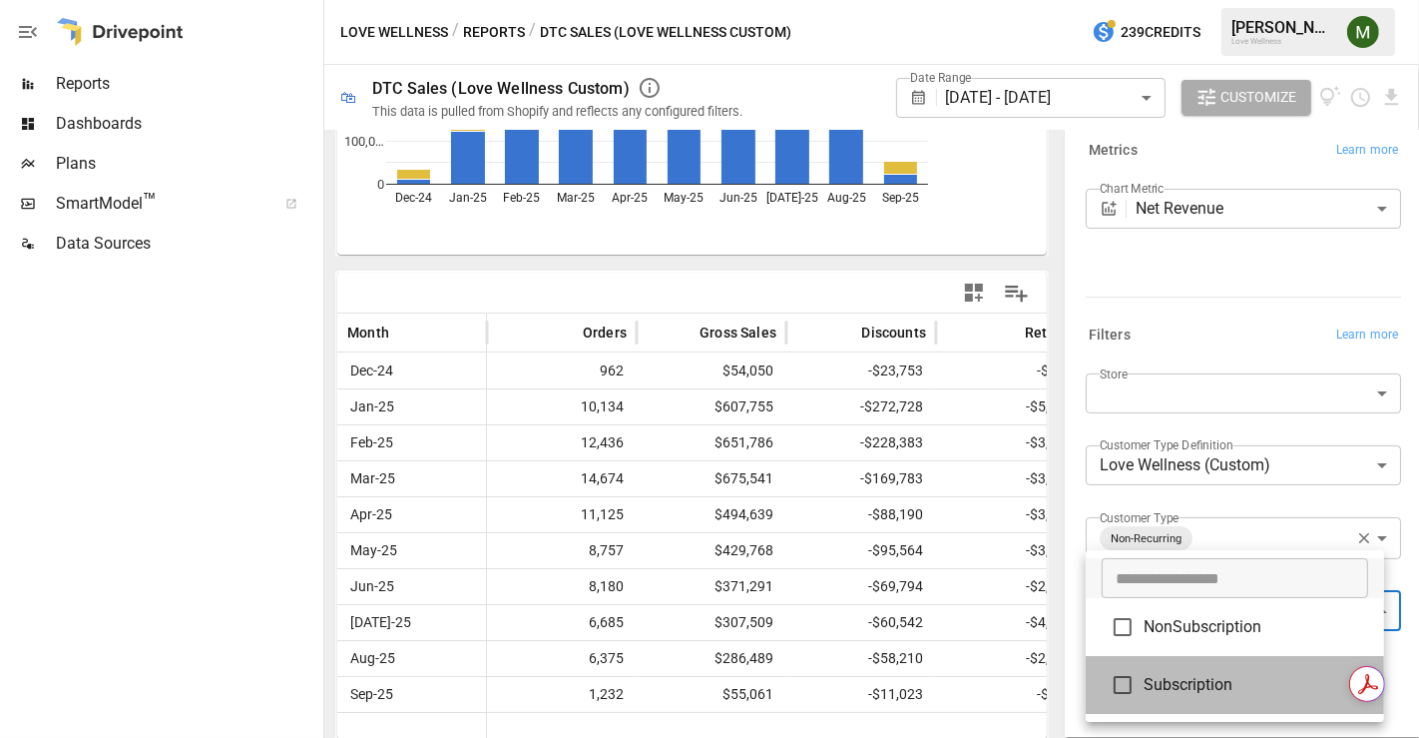
click at [1245, 676] on span "Subscription" at bounding box center [1256, 685] width 225 height 24
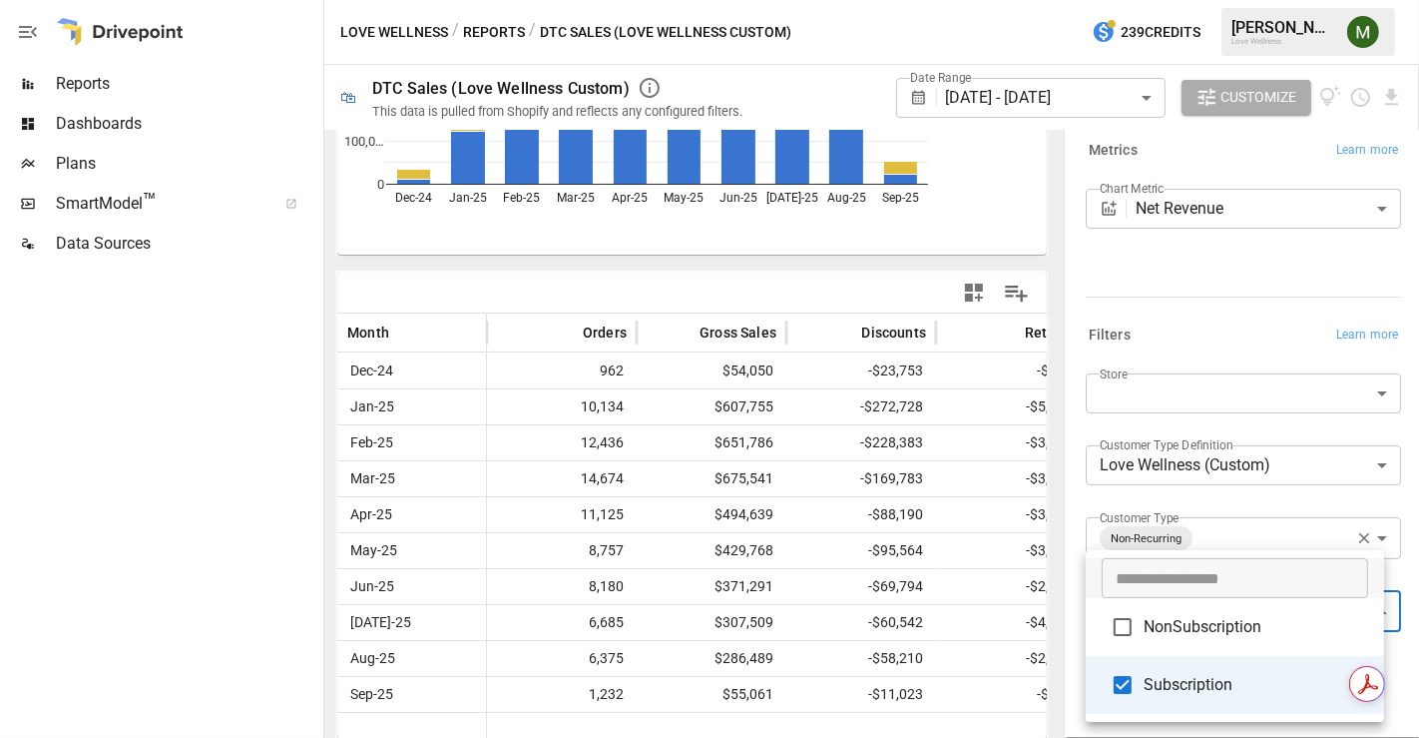
scroll to position [287, 0]
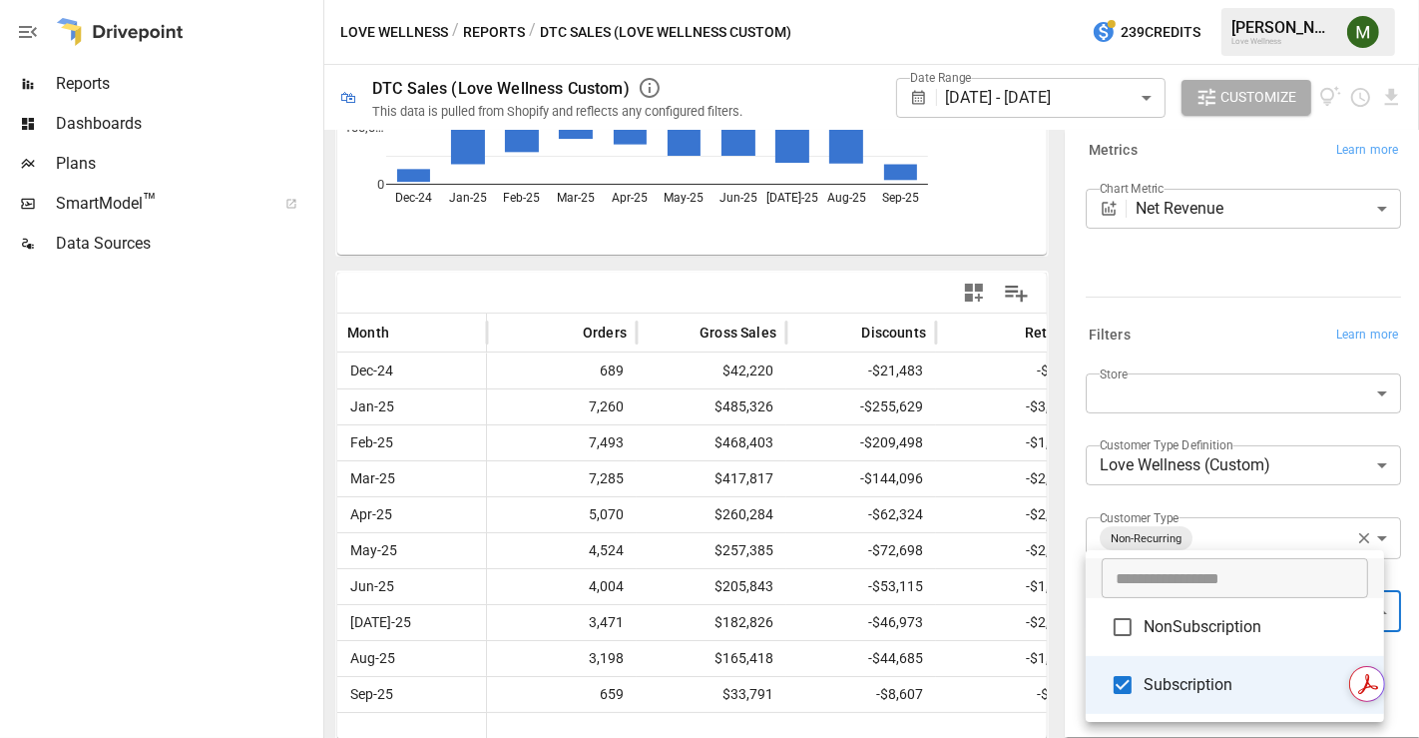
click at [1170, 629] on span "NonSubscription" at bounding box center [1256, 627] width 225 height 24
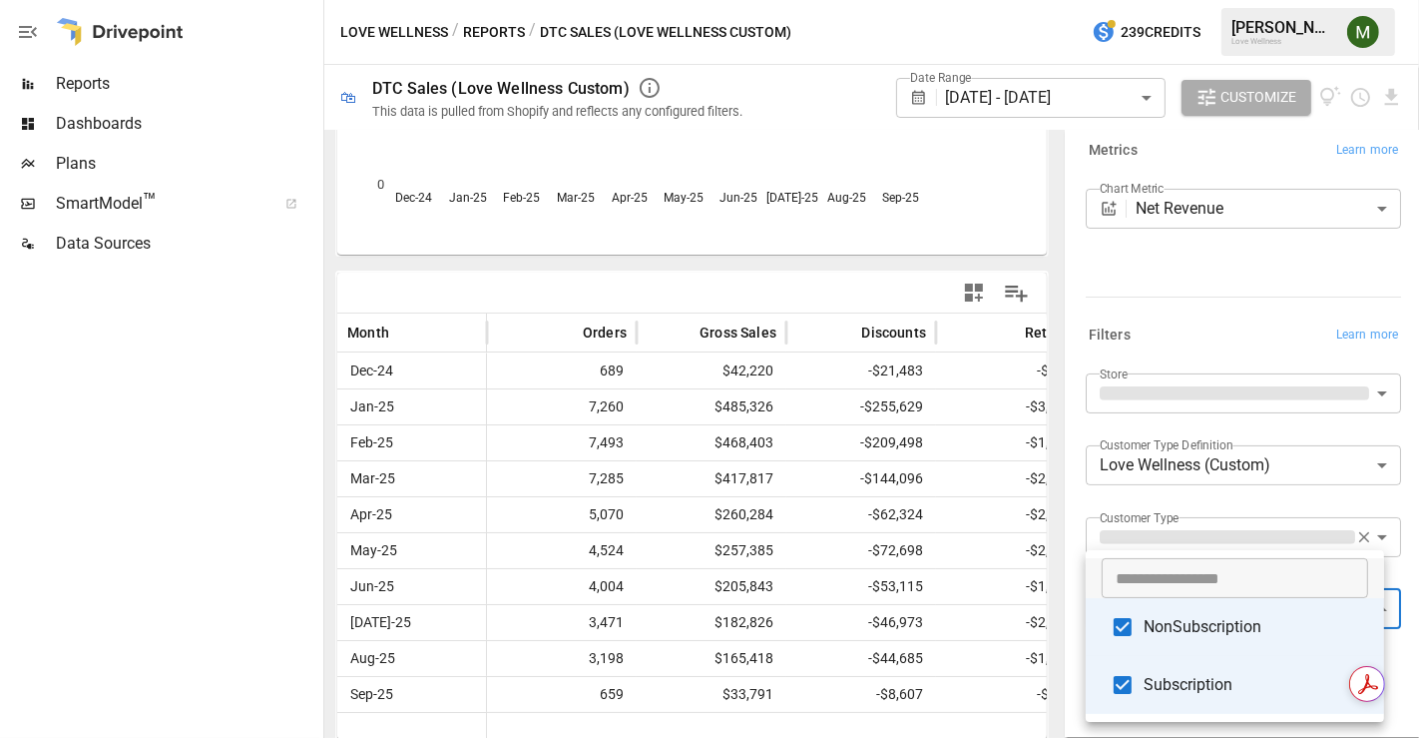
scroll to position [200, 0]
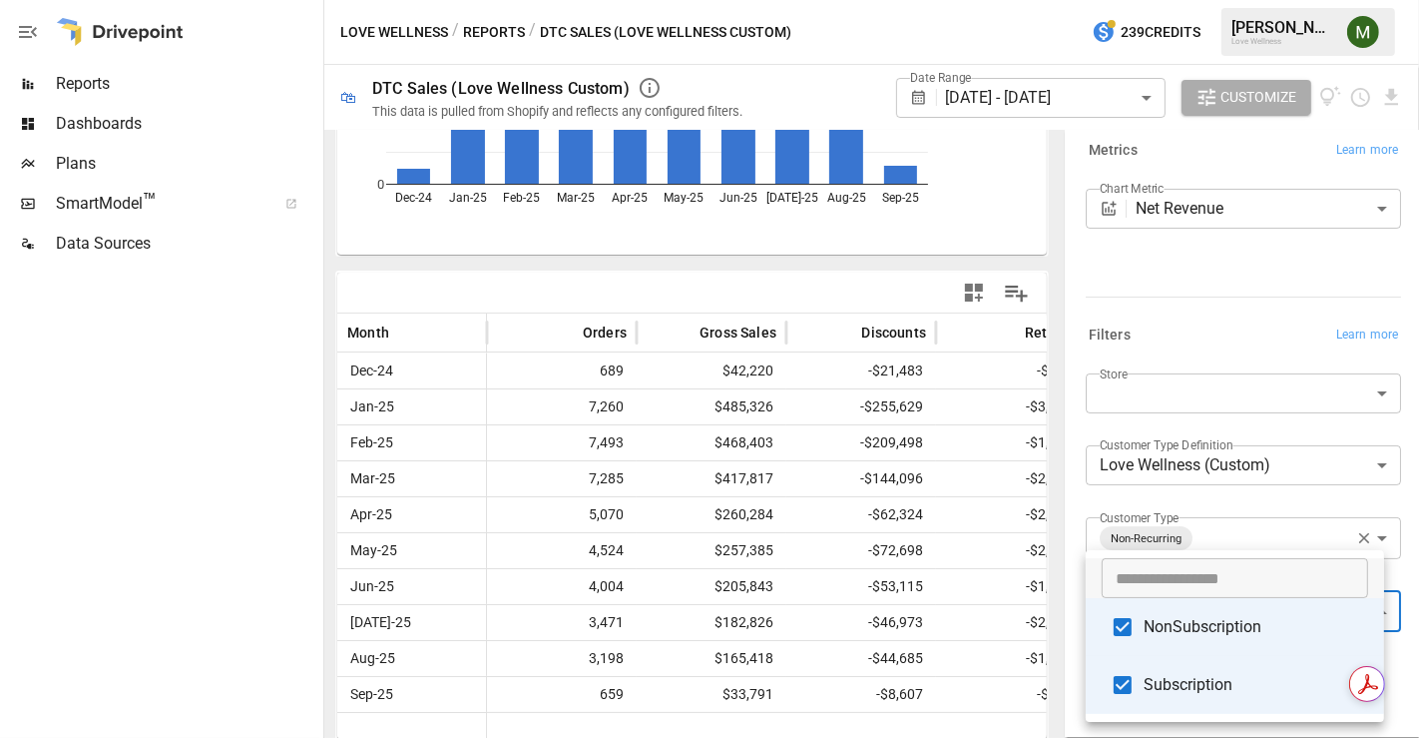
type input "**********"
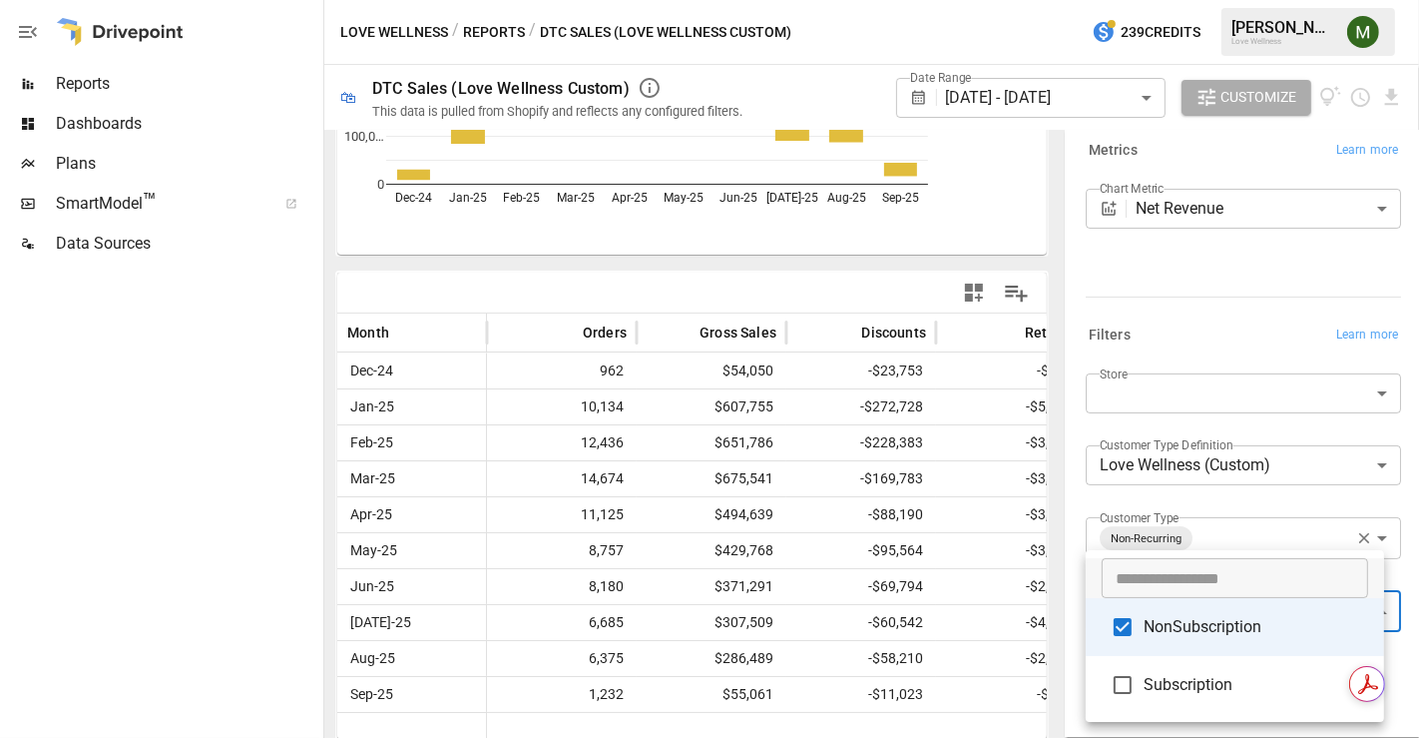
scroll to position [287, 0]
click at [1125, 342] on div at bounding box center [709, 369] width 1419 height 738
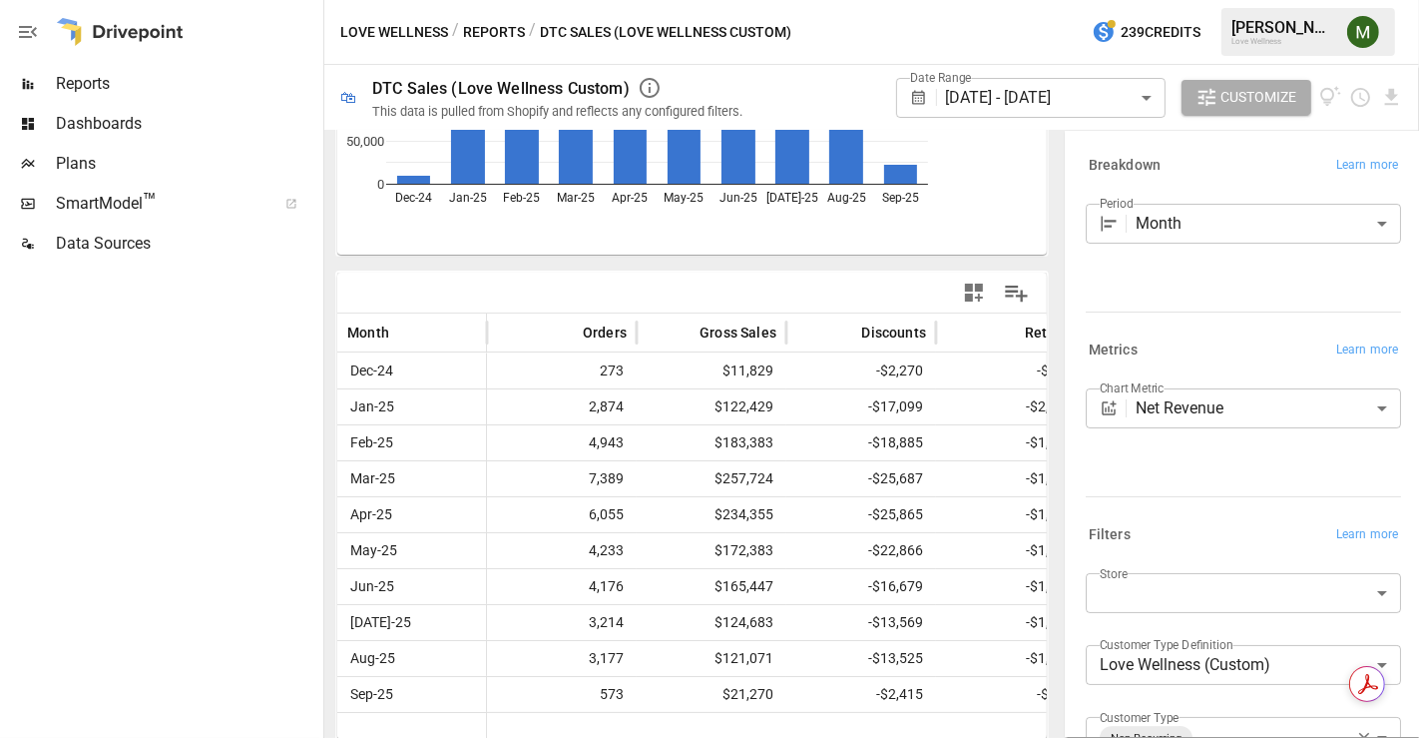
scroll to position [202, 0]
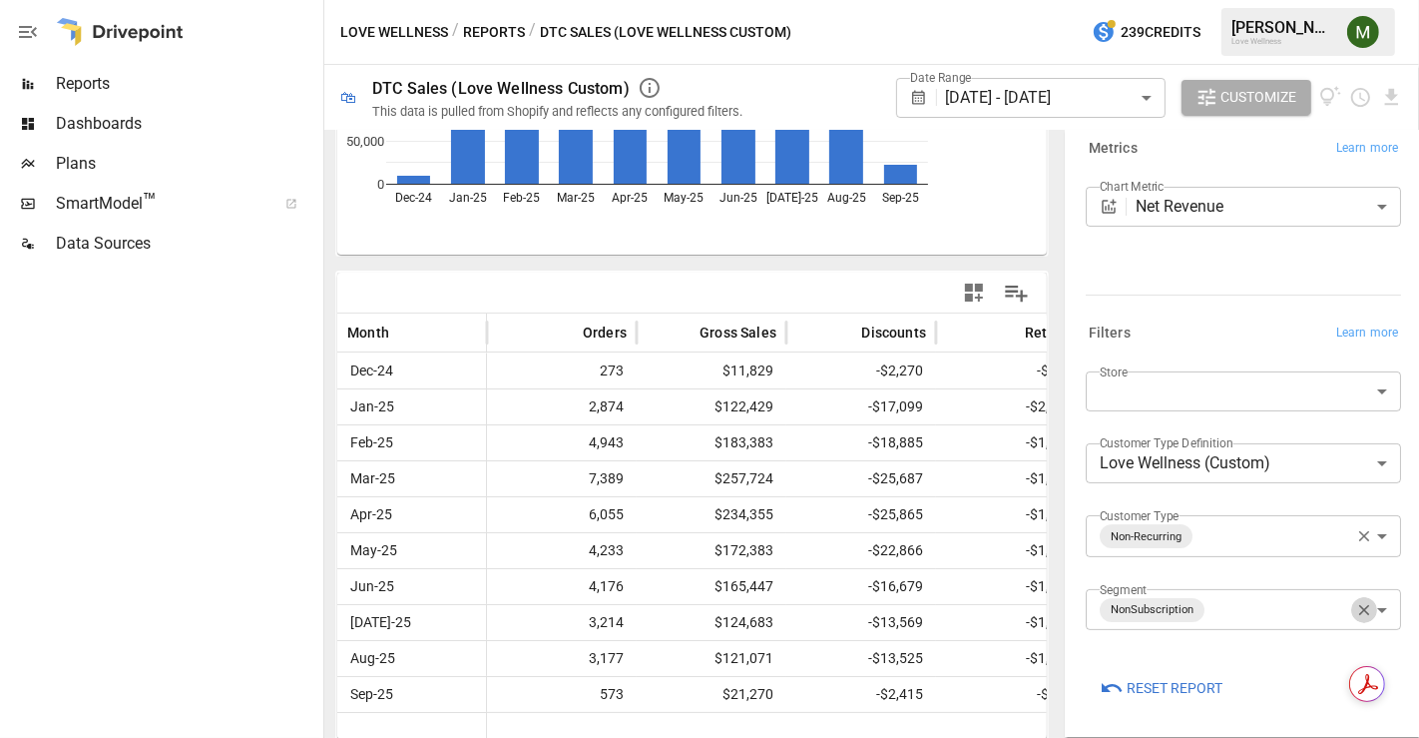
click at [1356, 609] on icon "button" at bounding box center [1365, 610] width 18 height 18
click at [1180, 0] on body "Reports Dashboards Plans SmartModel ™ Data Sources Love Wellness / Reports / DT…" at bounding box center [709, 0] width 1419 height 0
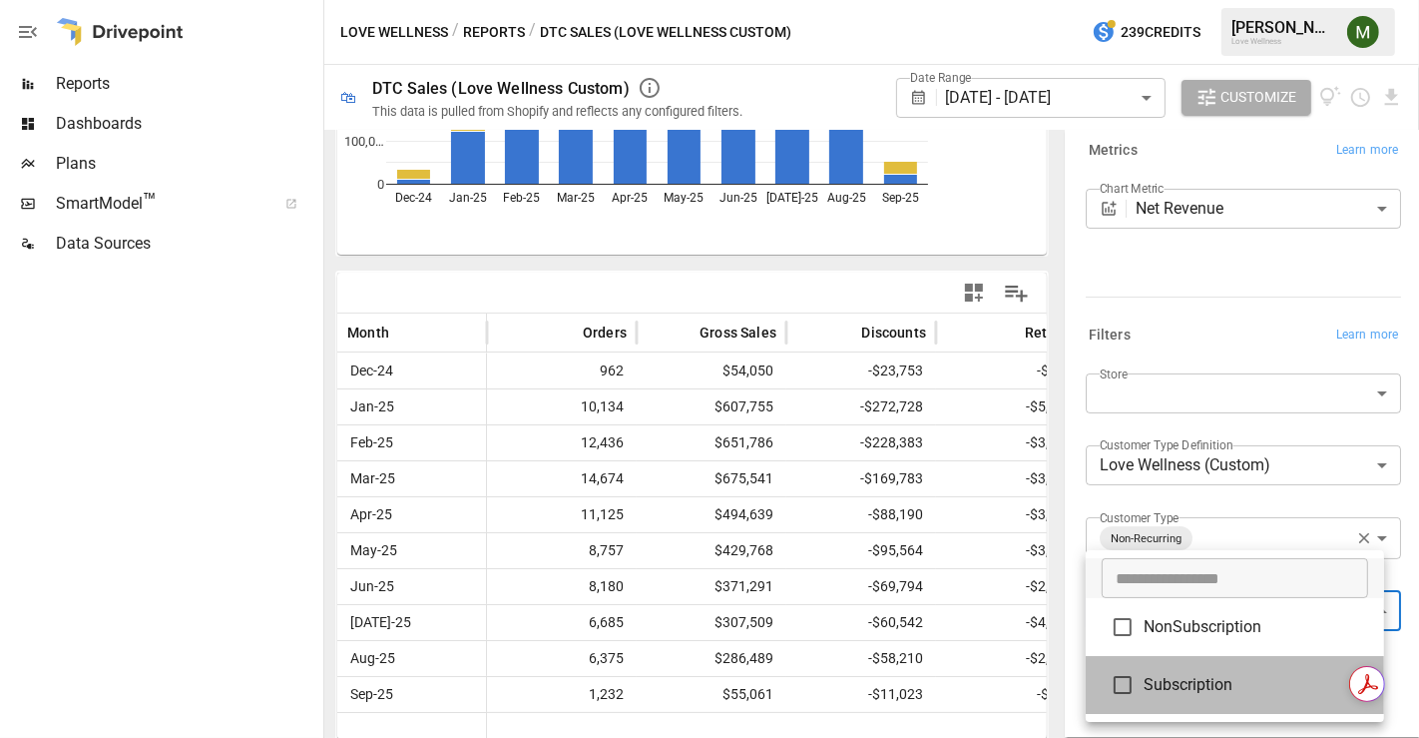
click at [1160, 680] on span "Subscription" at bounding box center [1256, 685] width 225 height 24
type input "**********"
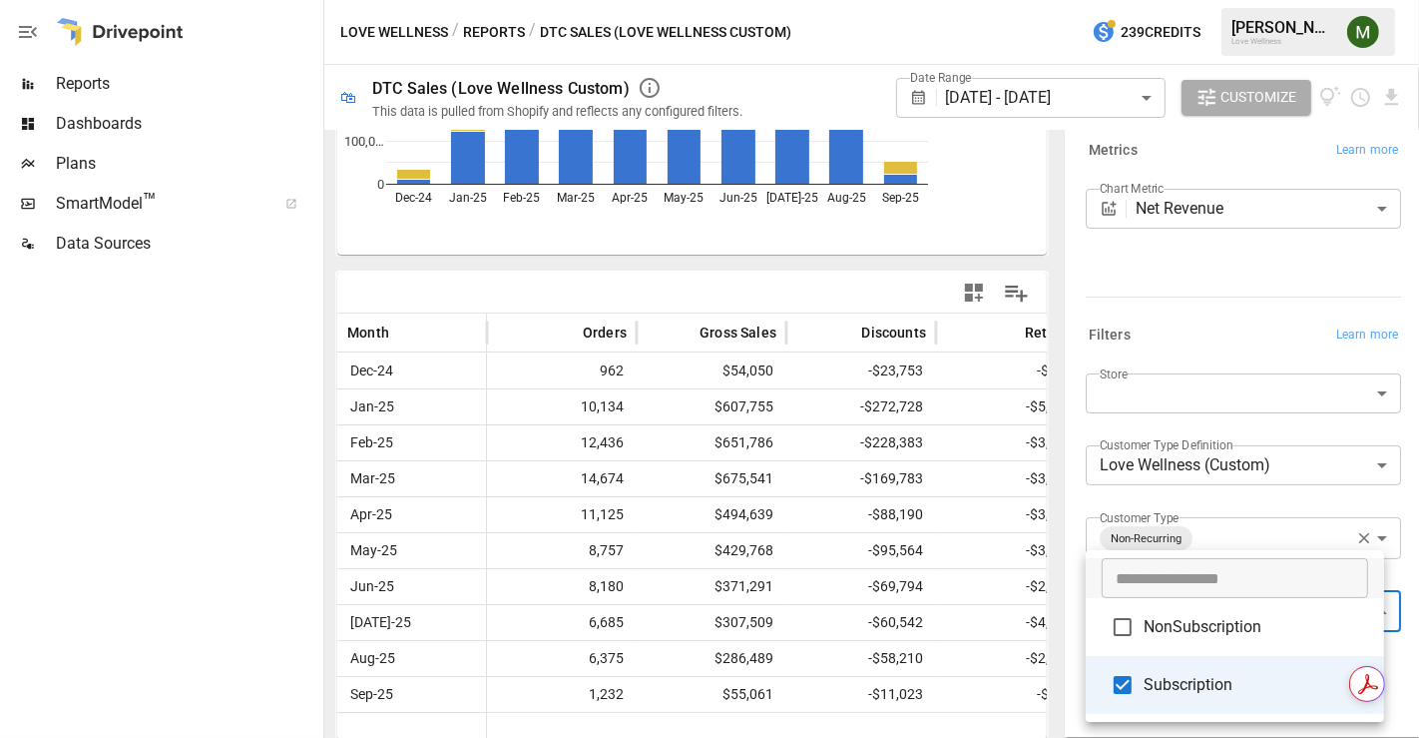
scroll to position [287, 0]
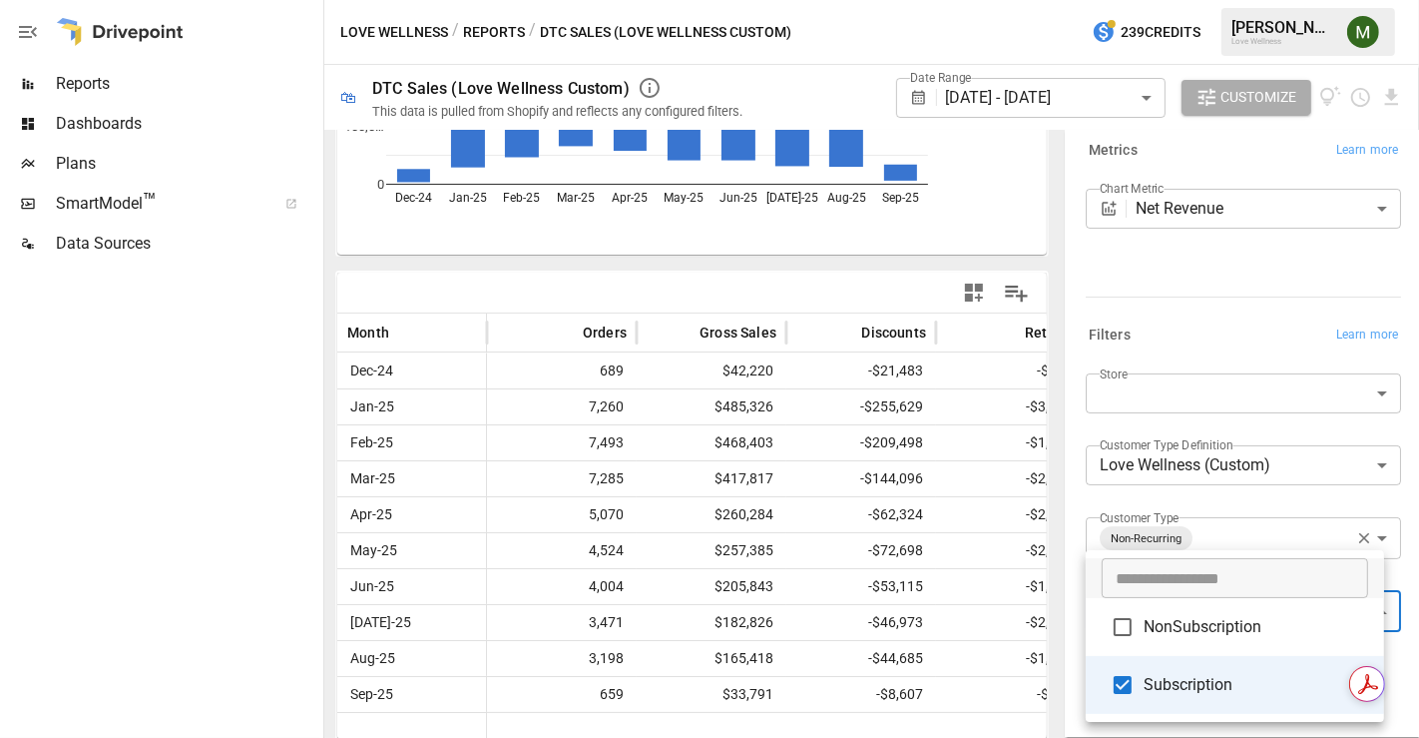
click at [1077, 589] on div at bounding box center [709, 369] width 1419 height 738
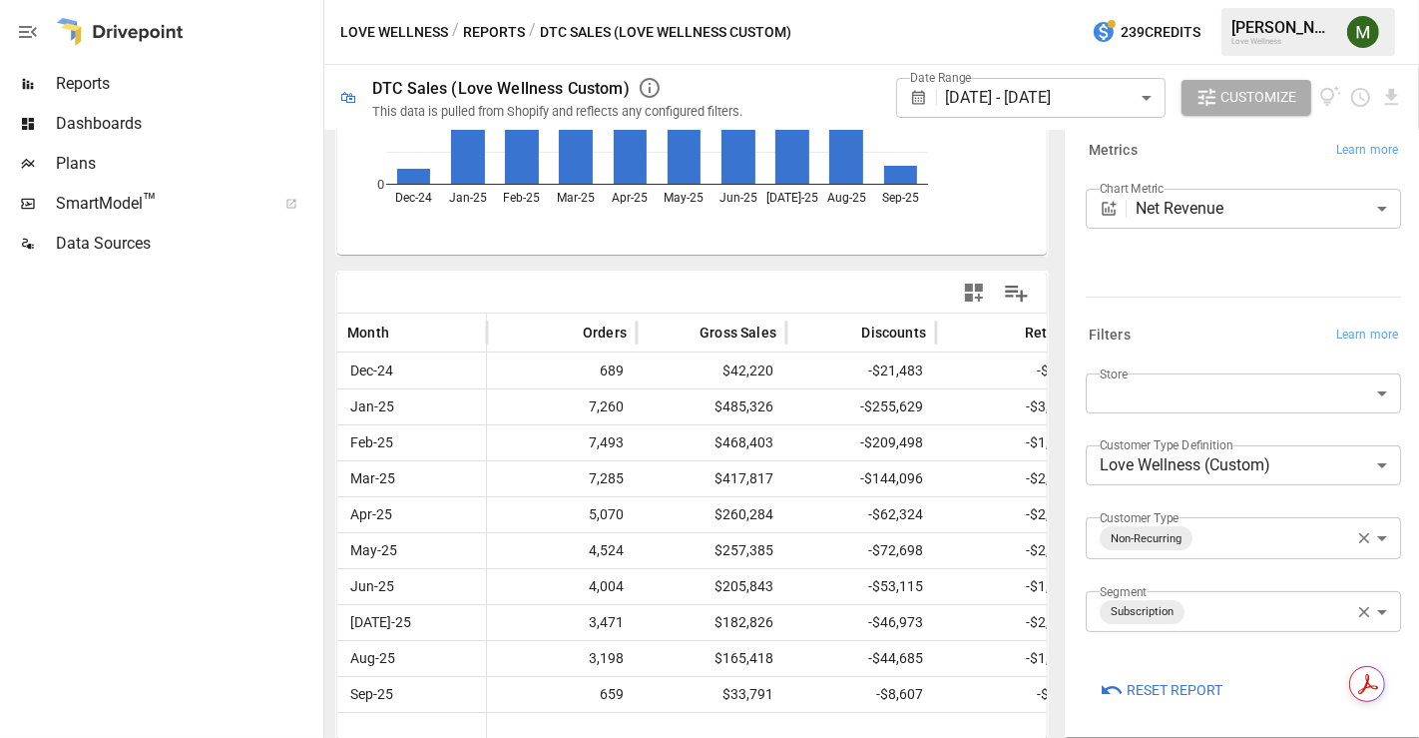
click at [1356, 614] on icon "button" at bounding box center [1365, 612] width 18 height 18
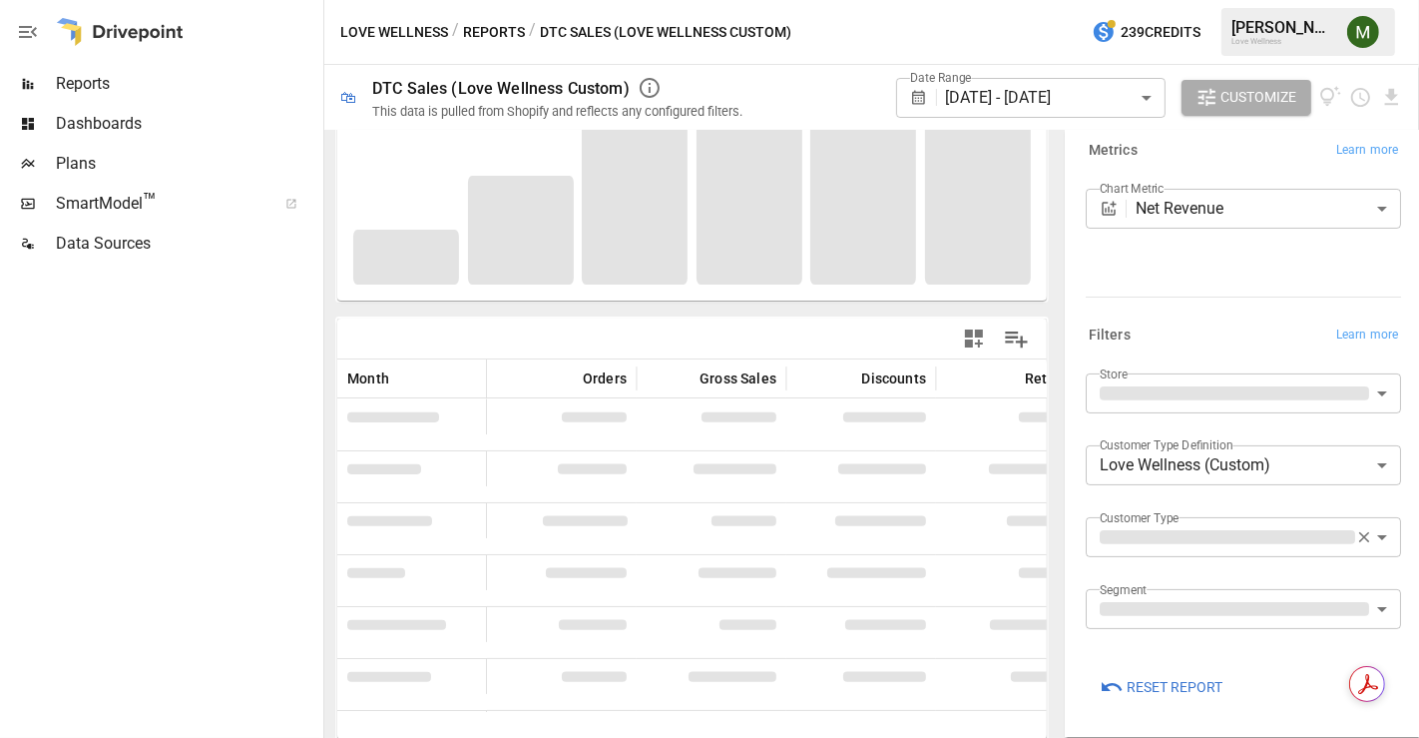
scroll to position [287, 0]
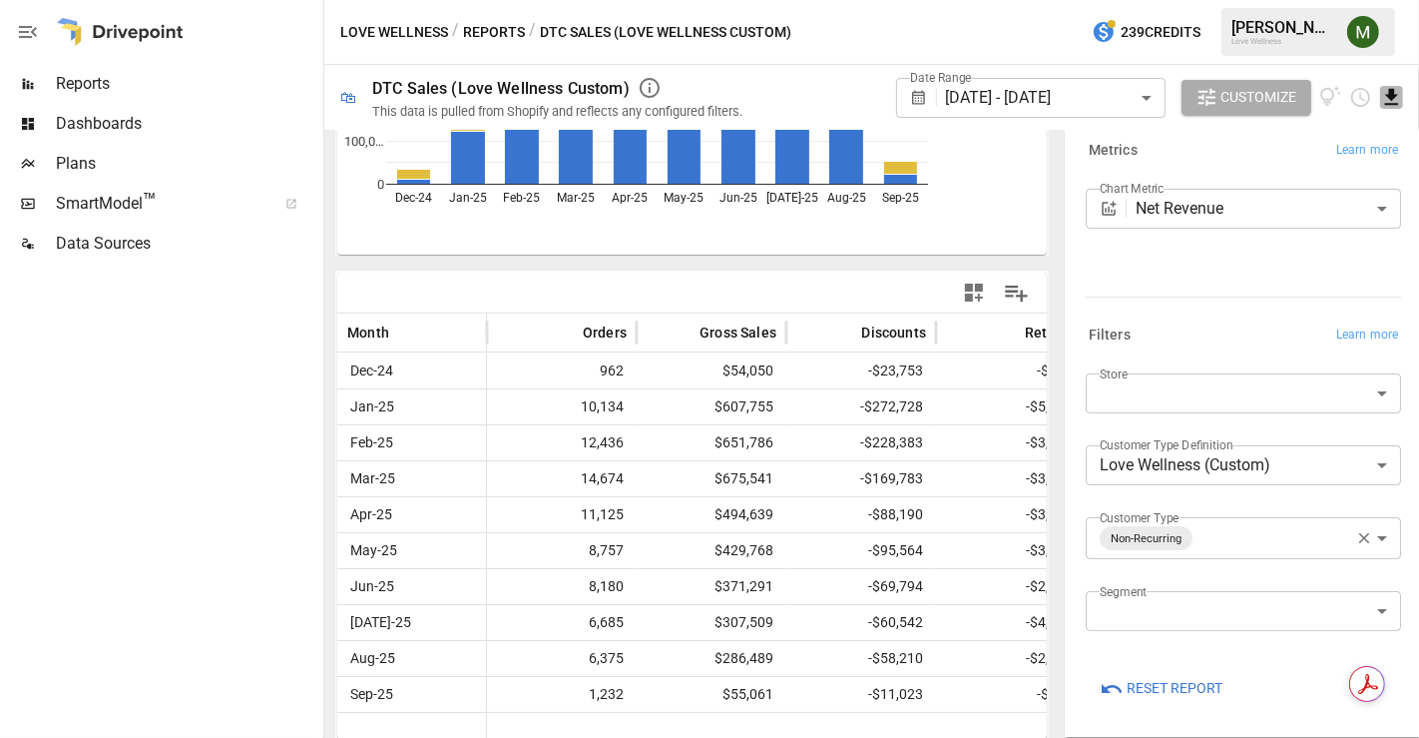
click at [1396, 97] on icon "Download report" at bounding box center [1392, 97] width 23 height 23
click at [1335, 185] on li "Download as CSV" at bounding box center [1325, 177] width 159 height 40
click at [1369, 0] on body "Reports Dashboards Plans SmartModel ™ Data Sources Love Wellness / Reports / DT…" at bounding box center [709, 0] width 1419 height 0
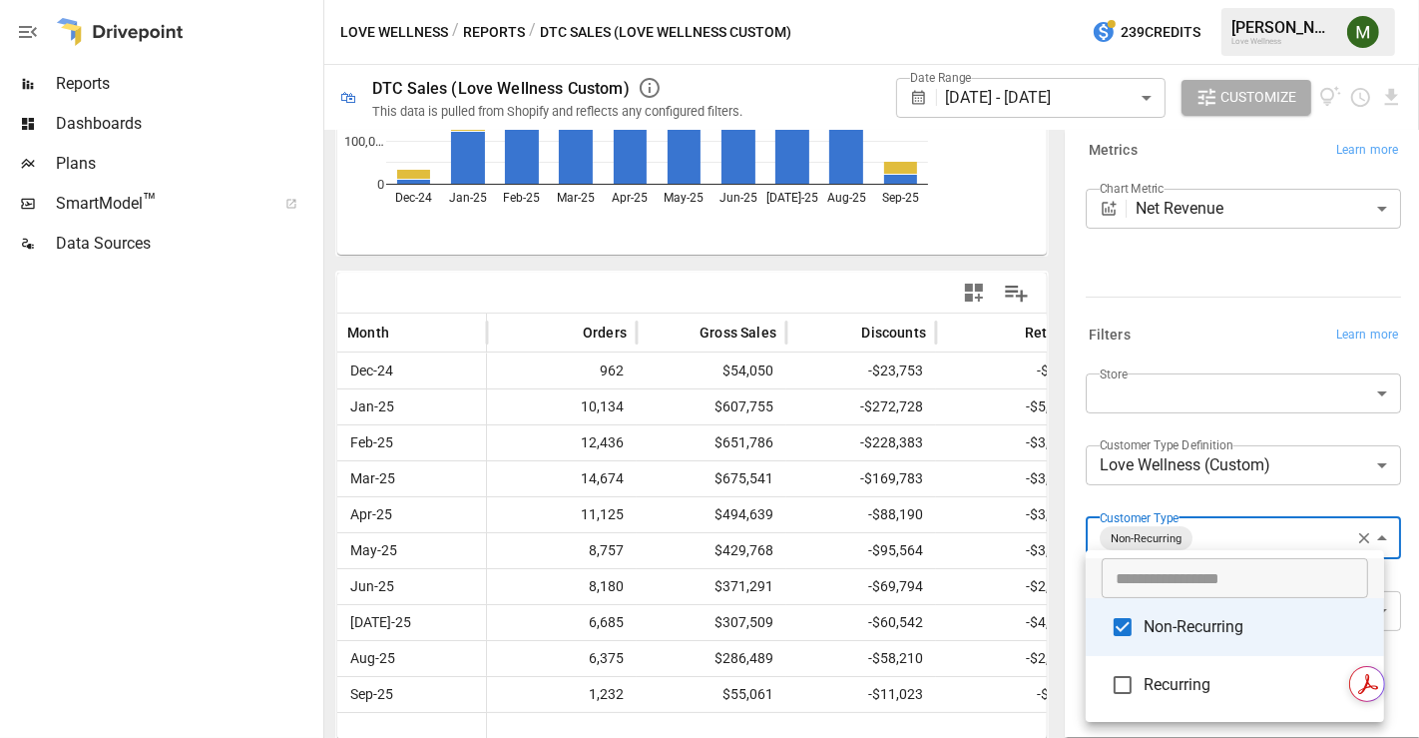
click at [1163, 690] on span "Recurring" at bounding box center [1256, 685] width 225 height 24
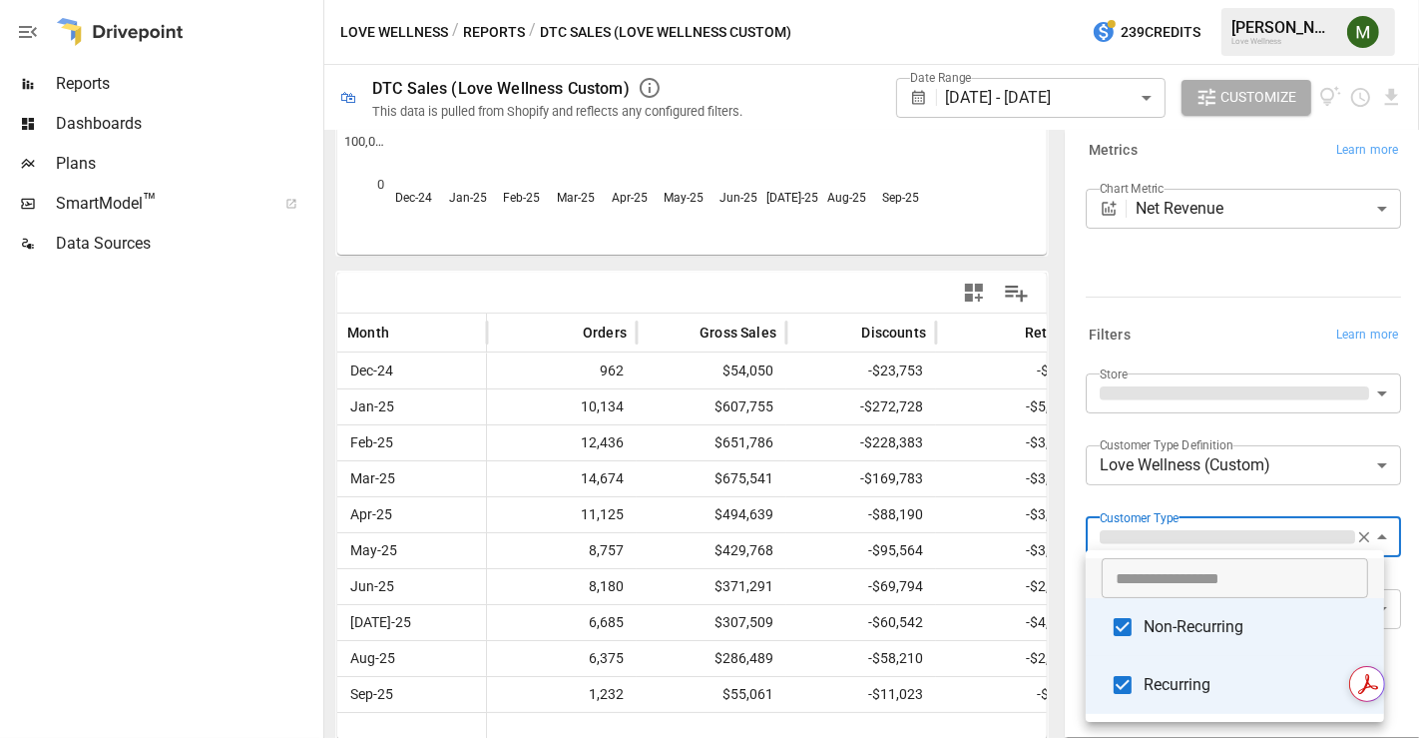
scroll to position [200, 0]
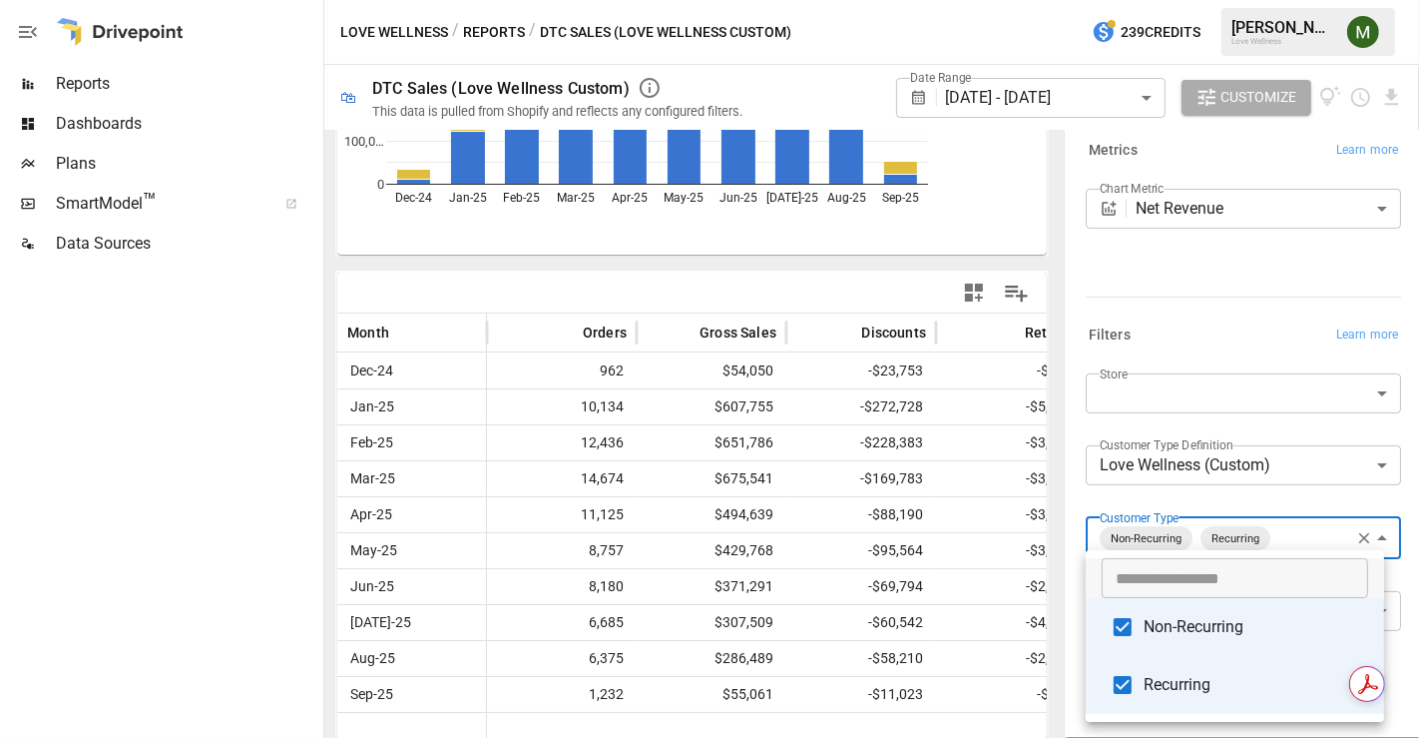
type input "*********"
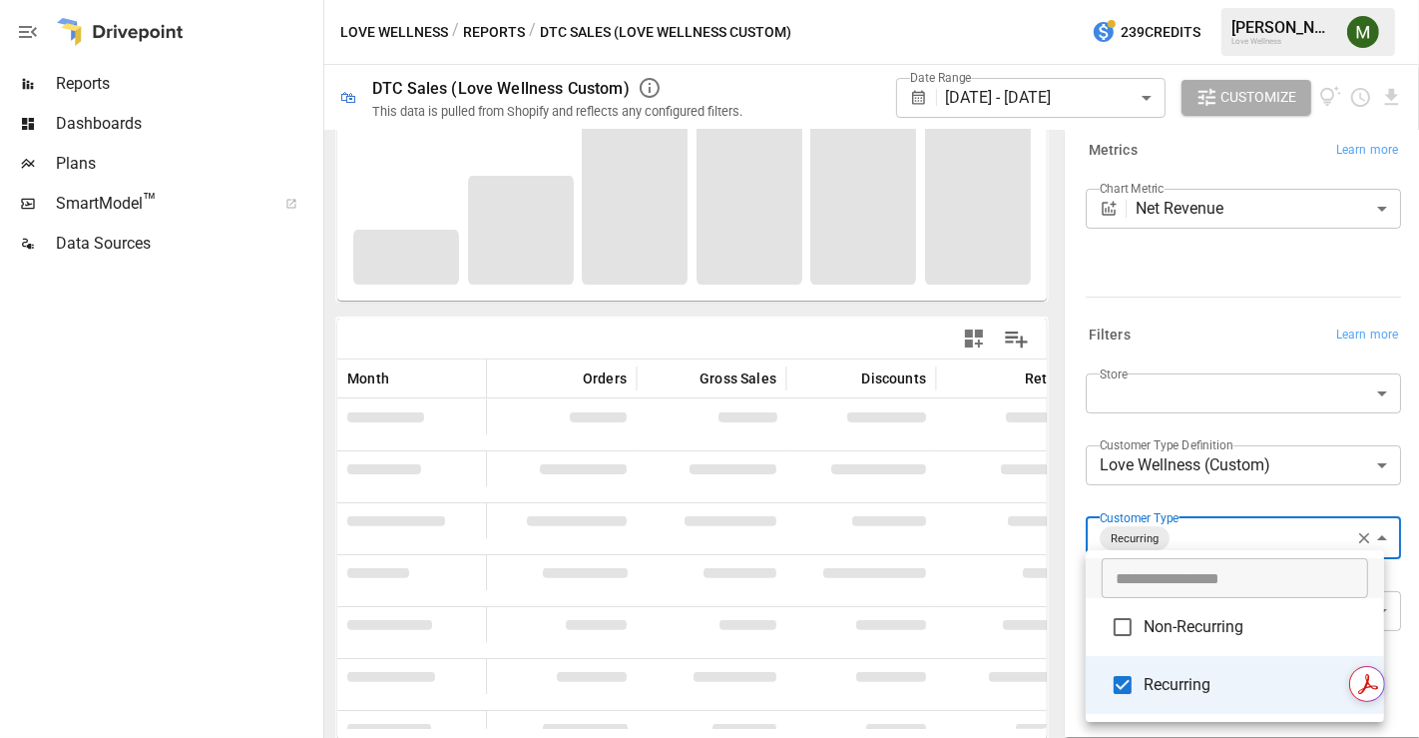
scroll to position [287, 0]
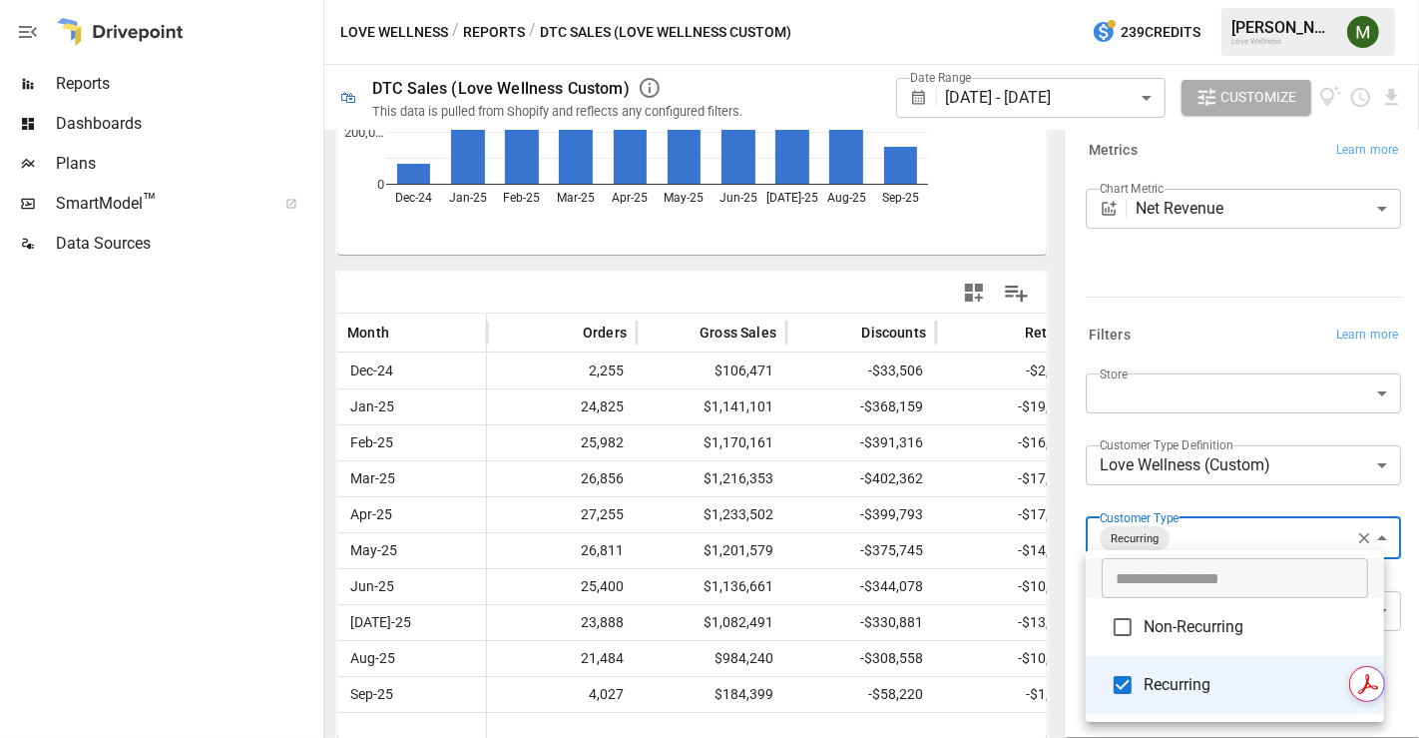
click at [1346, 532] on div at bounding box center [709, 369] width 1419 height 738
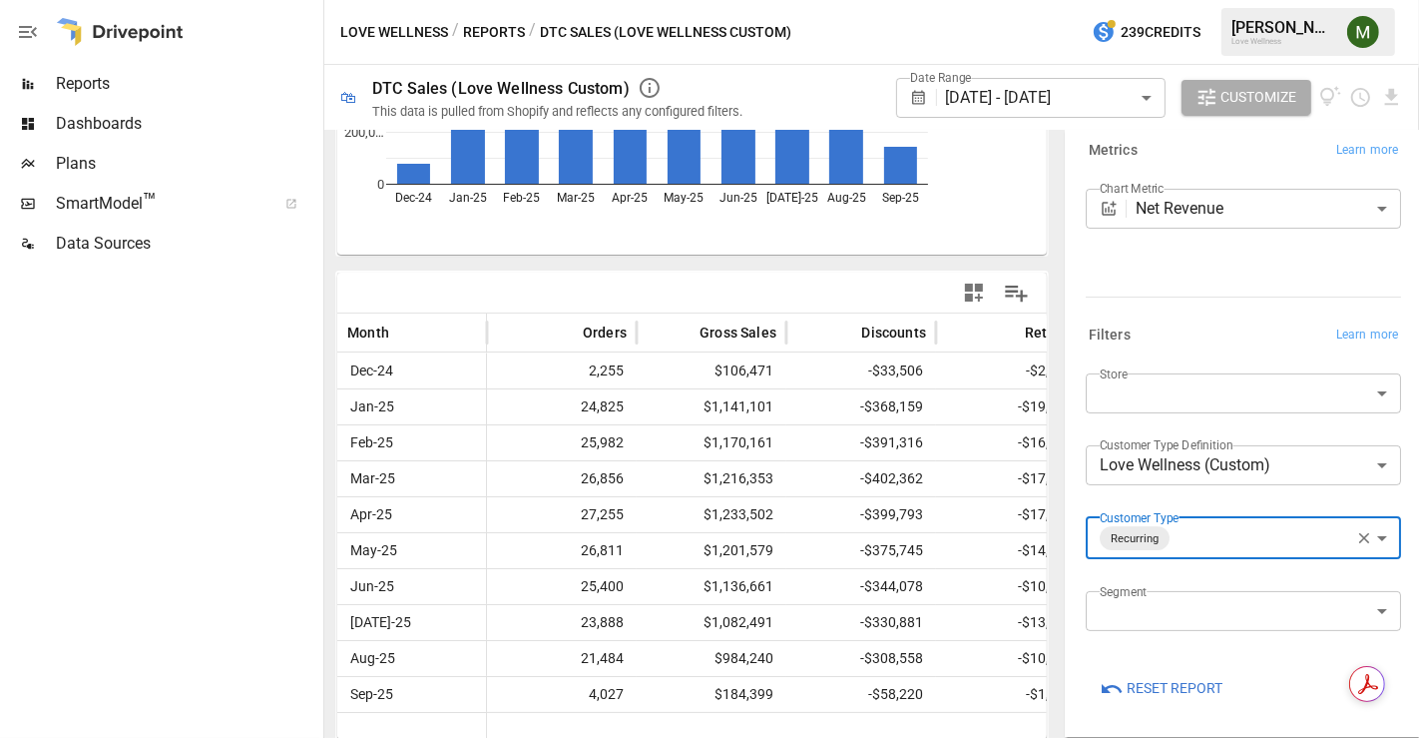
click at [1360, 534] on icon "button" at bounding box center [1365, 538] width 11 height 11
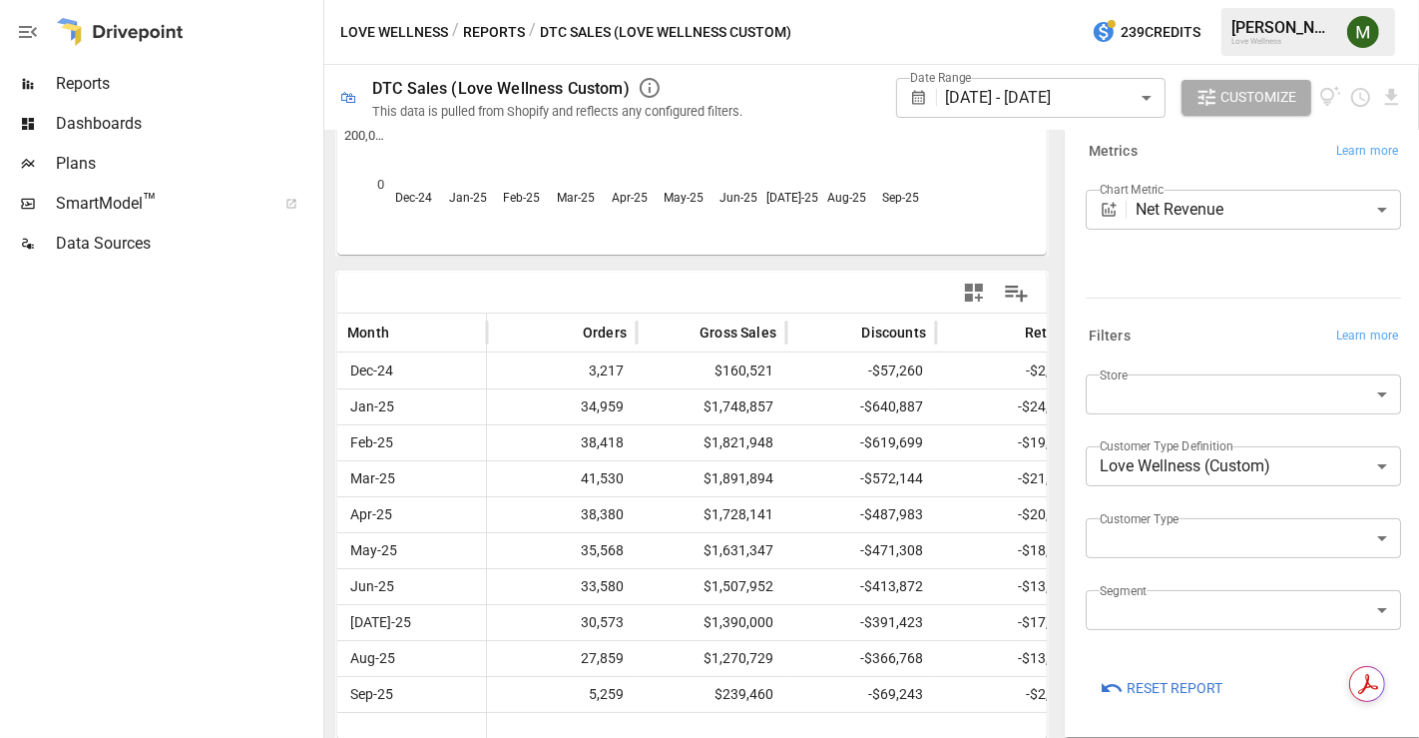
scroll to position [287, 0]
